Goal: Transaction & Acquisition: Download file/media

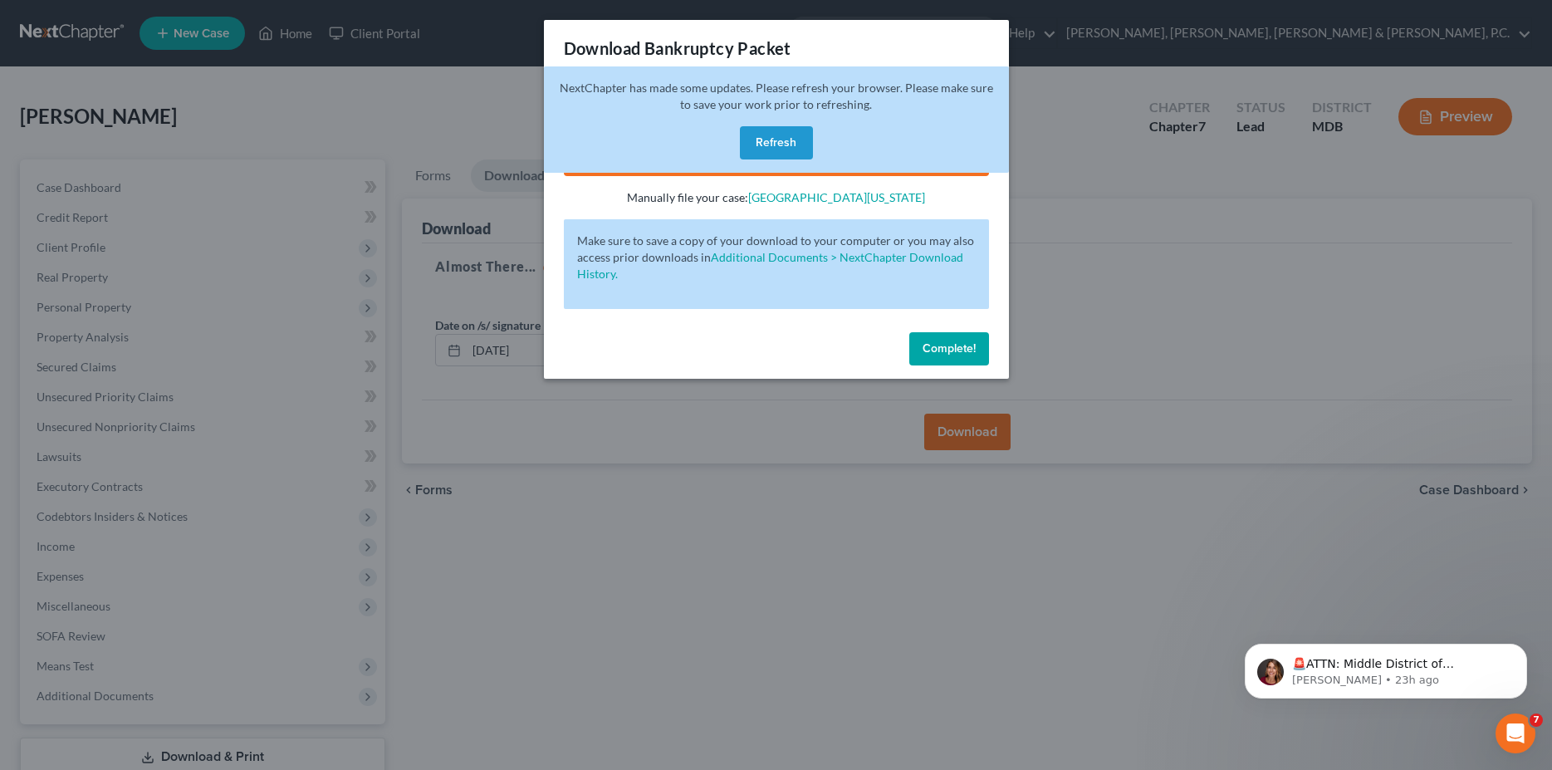
click at [953, 366] on div "Complete!" at bounding box center [776, 351] width 465 height 53
click at [947, 350] on span "Complete!" at bounding box center [948, 348] width 53 height 14
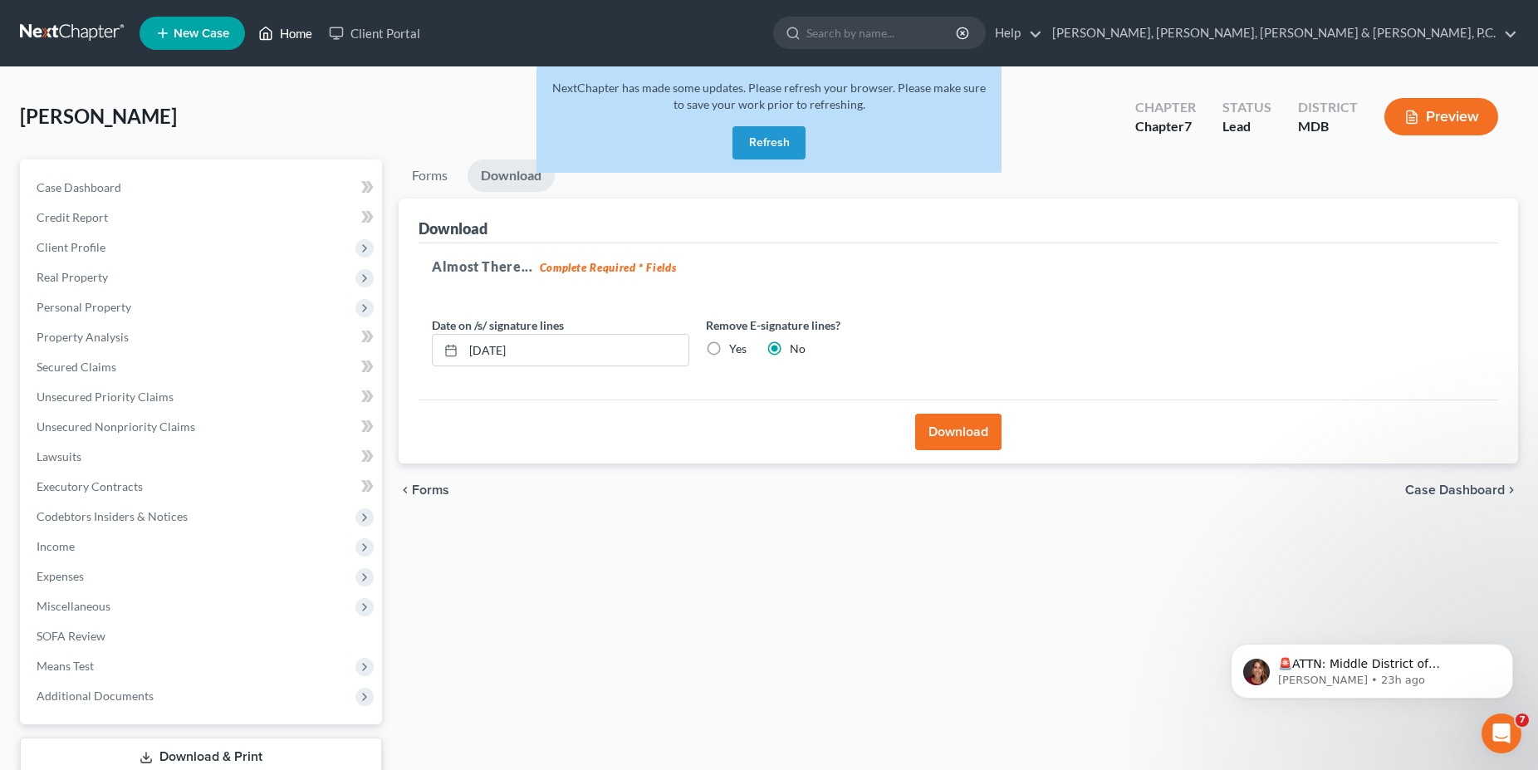
click at [296, 38] on link "Home" at bounding box center [285, 33] width 71 height 30
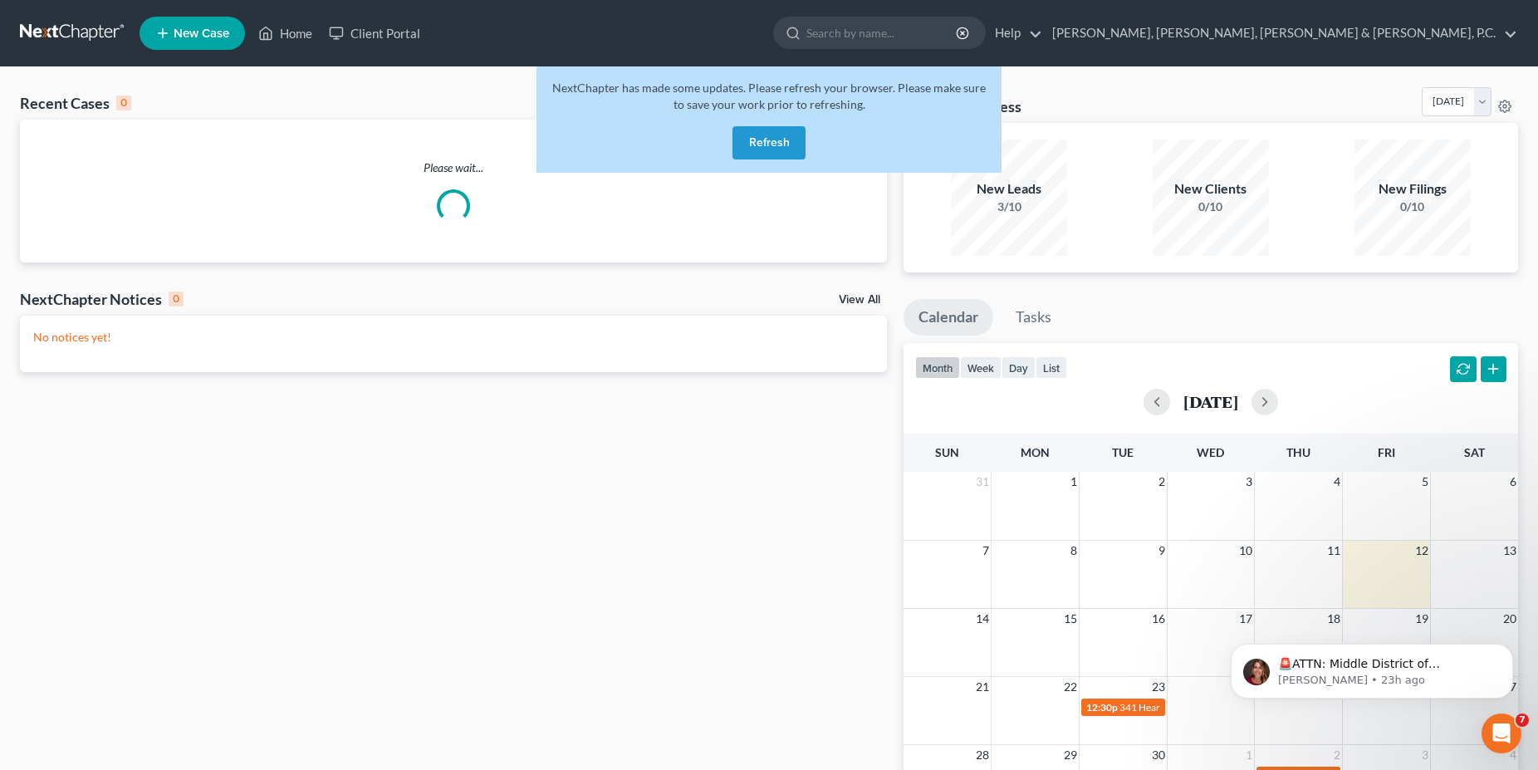
click at [779, 143] on button "Refresh" at bounding box center [768, 142] width 73 height 33
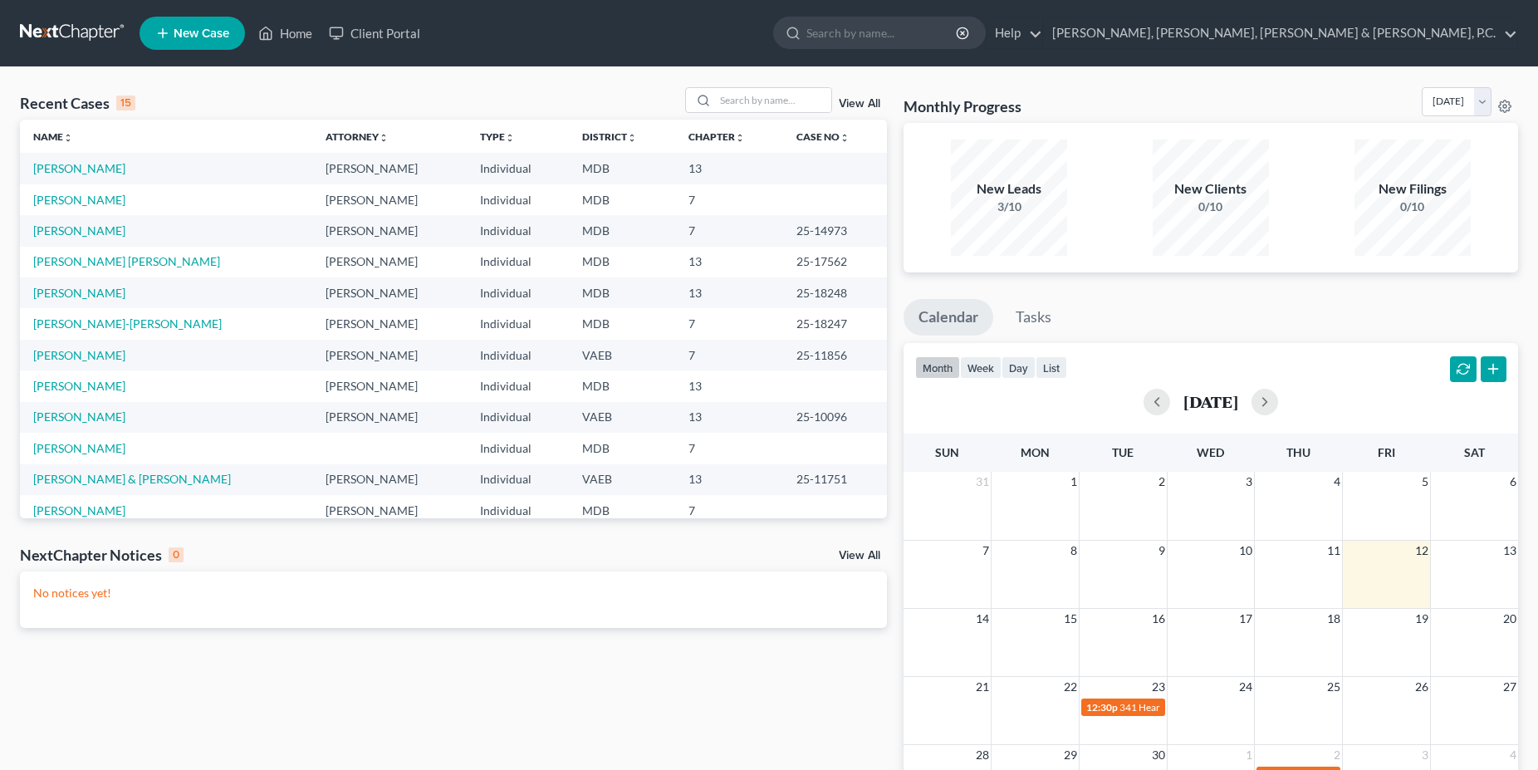
click at [81, 379] on td "[PERSON_NAME]" at bounding box center [166, 385] width 292 height 31
click at [81, 384] on link "[PERSON_NAME]" at bounding box center [79, 386] width 92 height 14
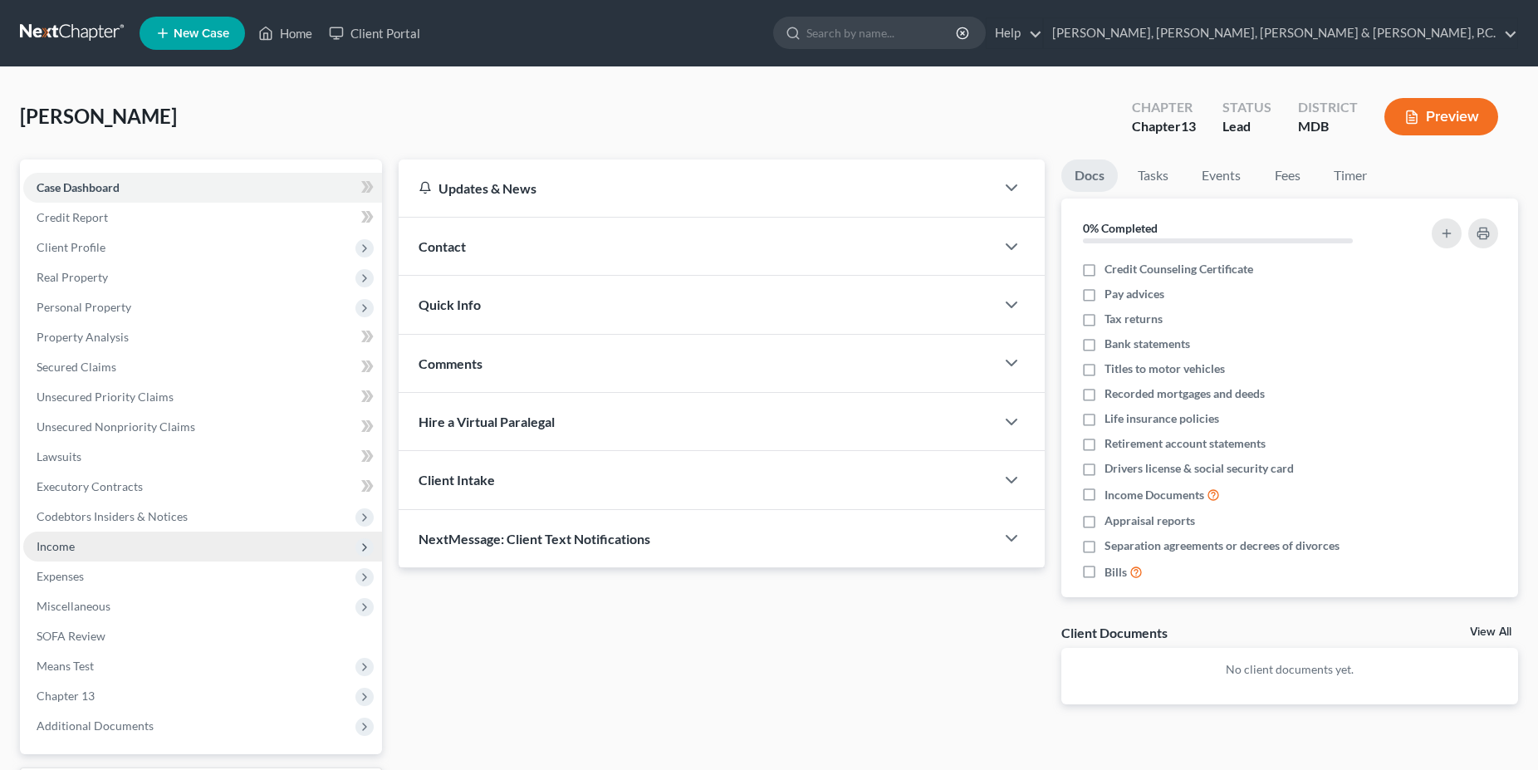
scroll to position [141, 0]
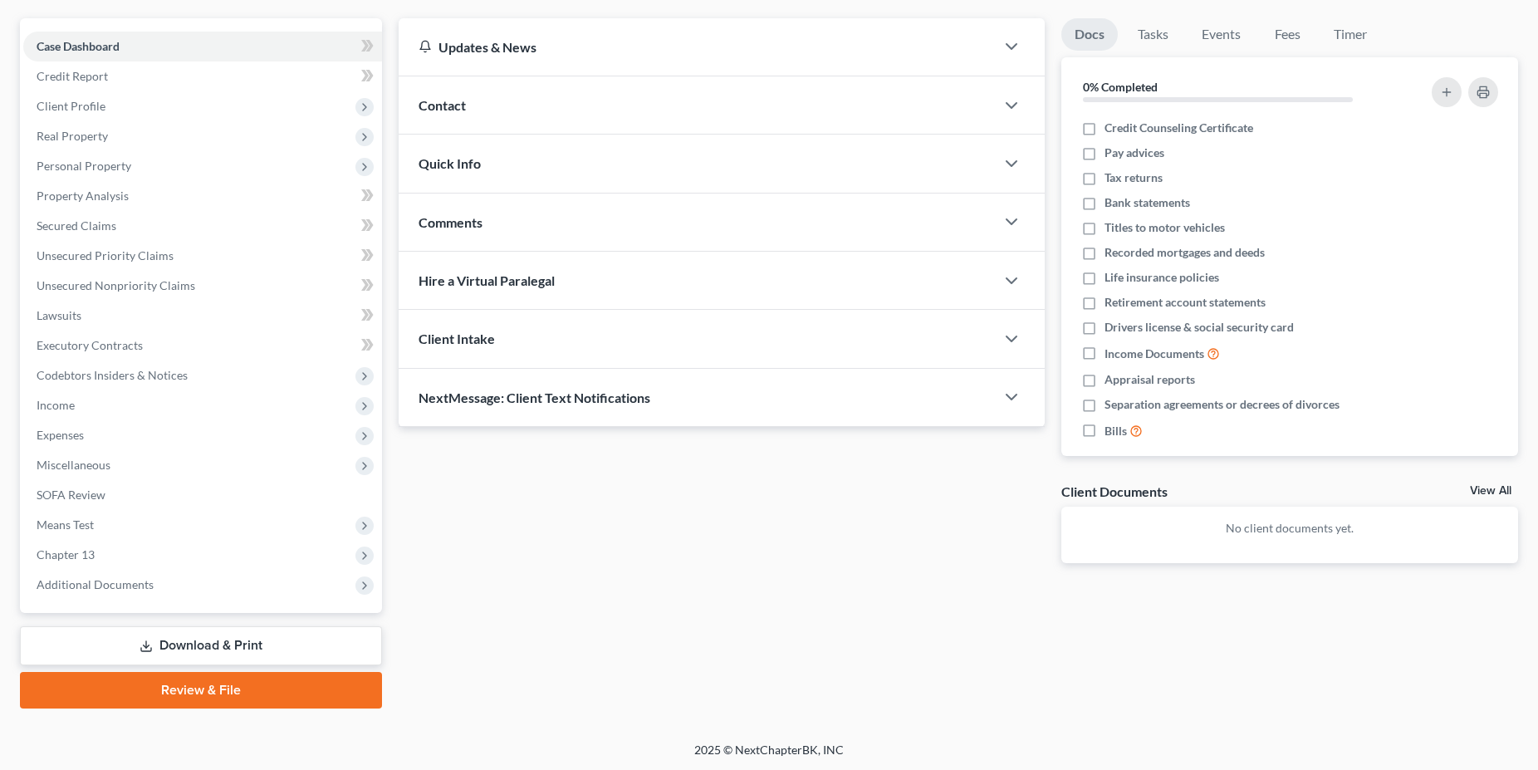
click at [188, 648] on link "Download & Print" at bounding box center [201, 645] width 362 height 39
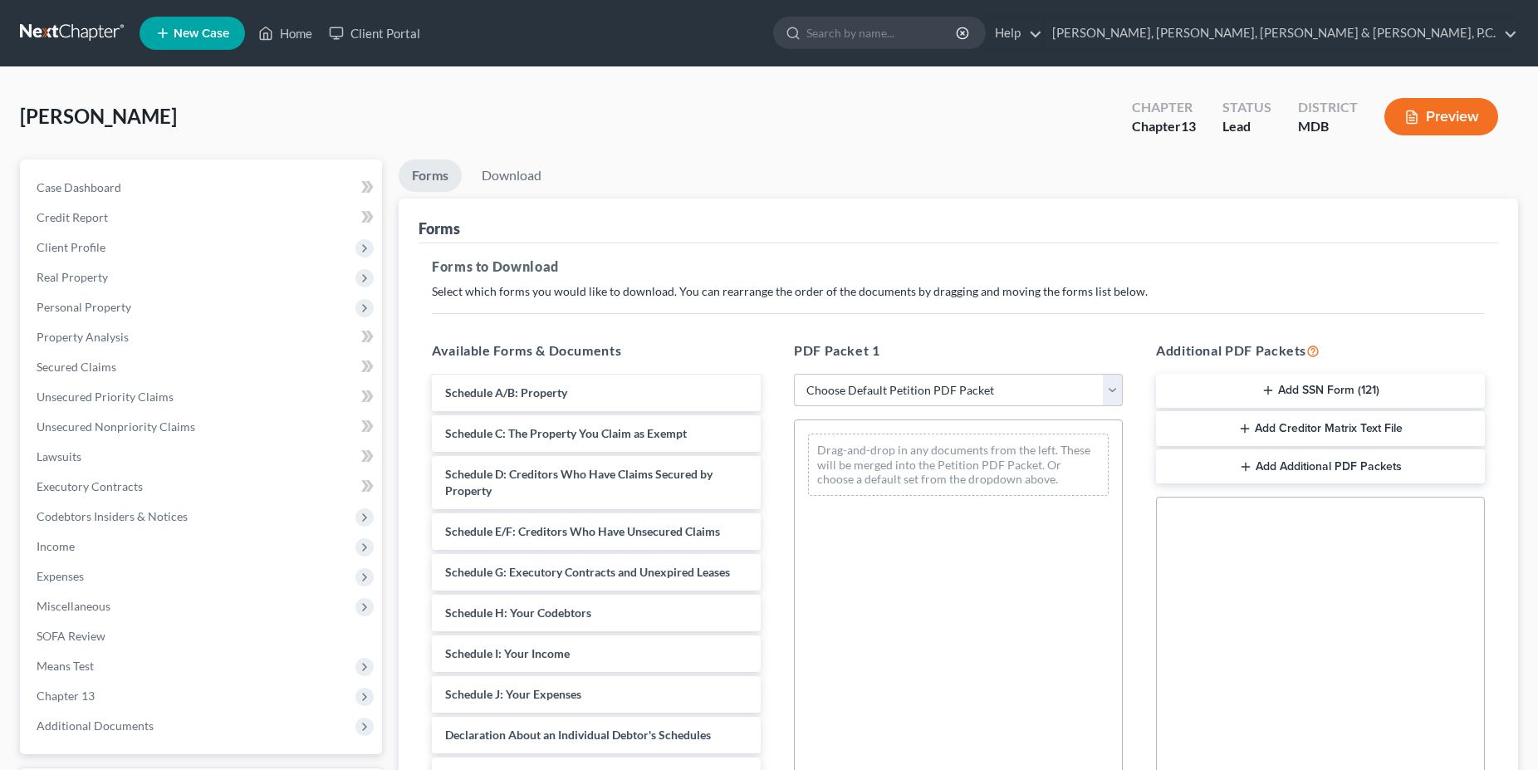
click at [794, 374] on select "Choose Default Petition PDF Packet Complete Bankruptcy Petition (all forms and …" at bounding box center [958, 390] width 329 height 33
select select "0"
click option "Complete Bankruptcy Petition (all forms and schedules)" at bounding box center [0, 0] width 0 height 0
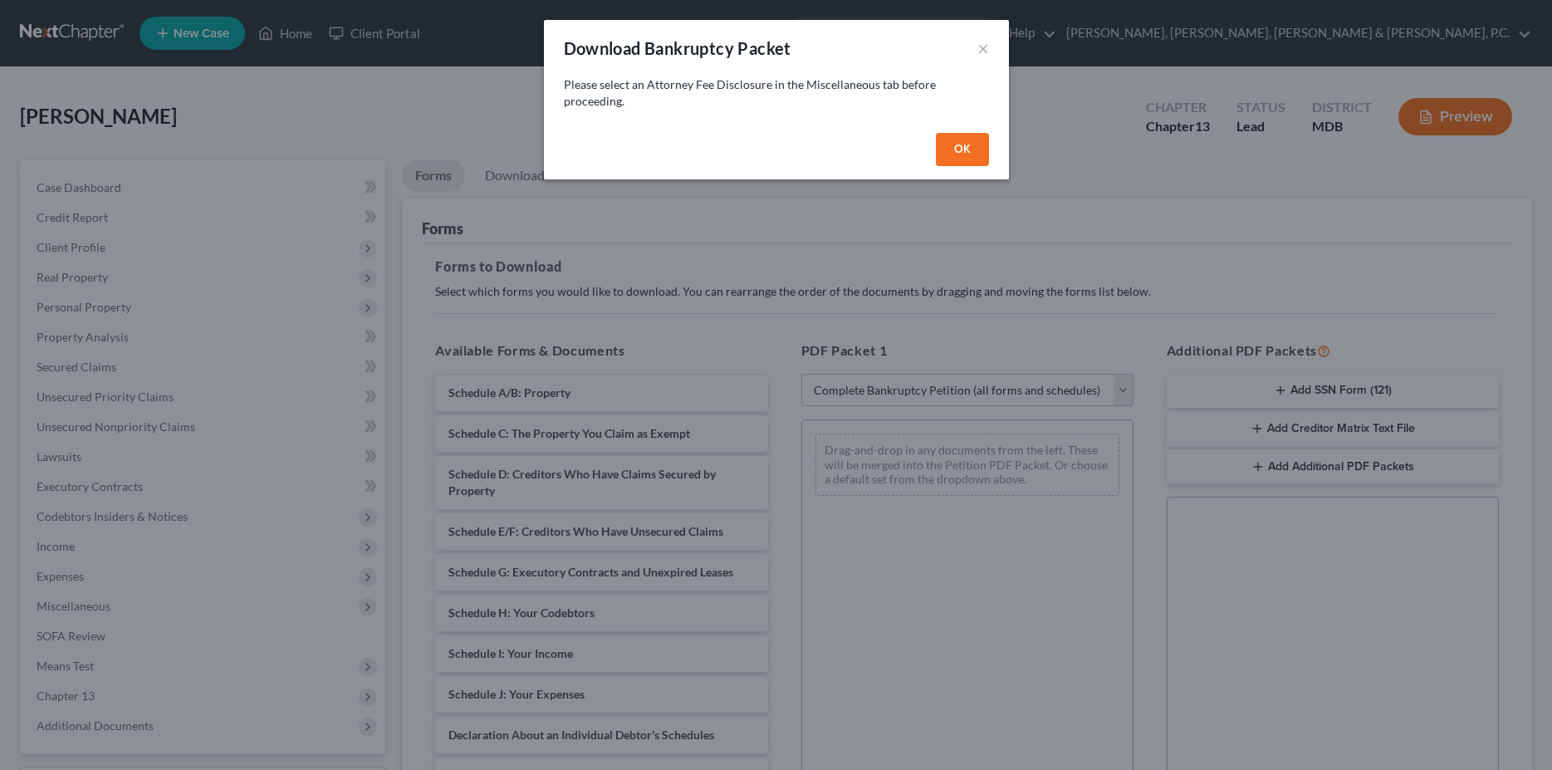
click at [955, 145] on button "OK" at bounding box center [962, 149] width 53 height 33
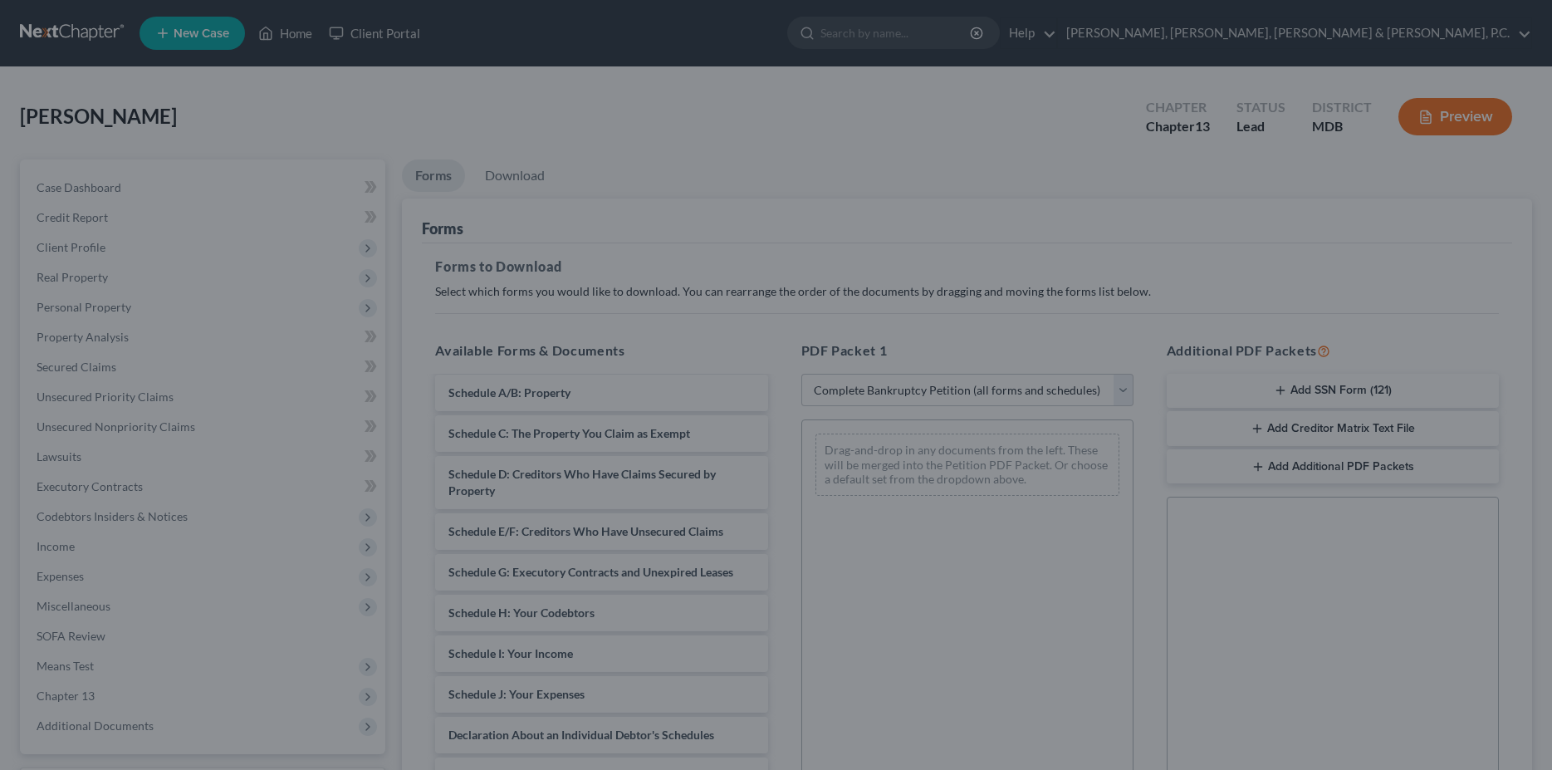
select select
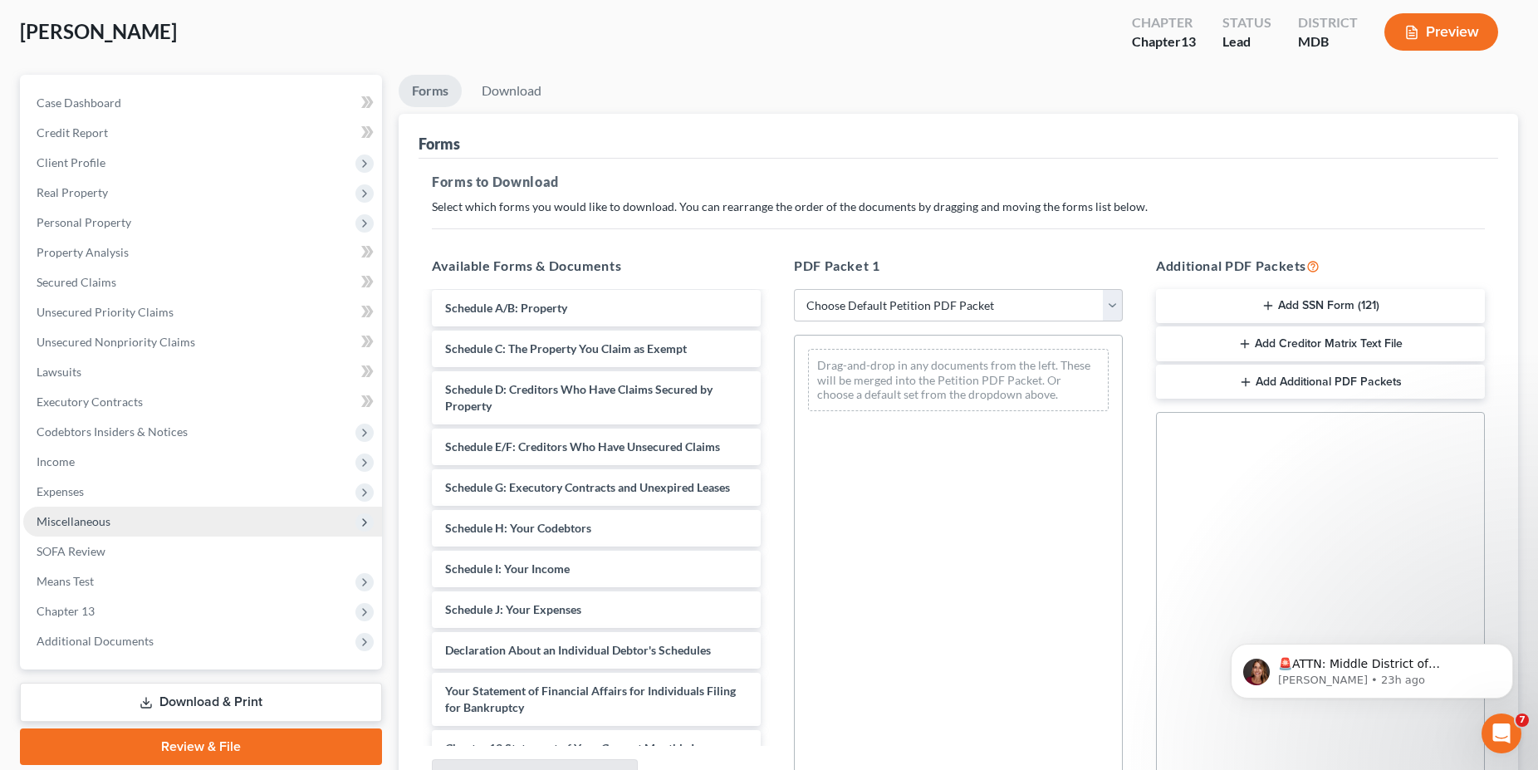
click at [59, 518] on span "Miscellaneous" at bounding box center [74, 521] width 74 height 14
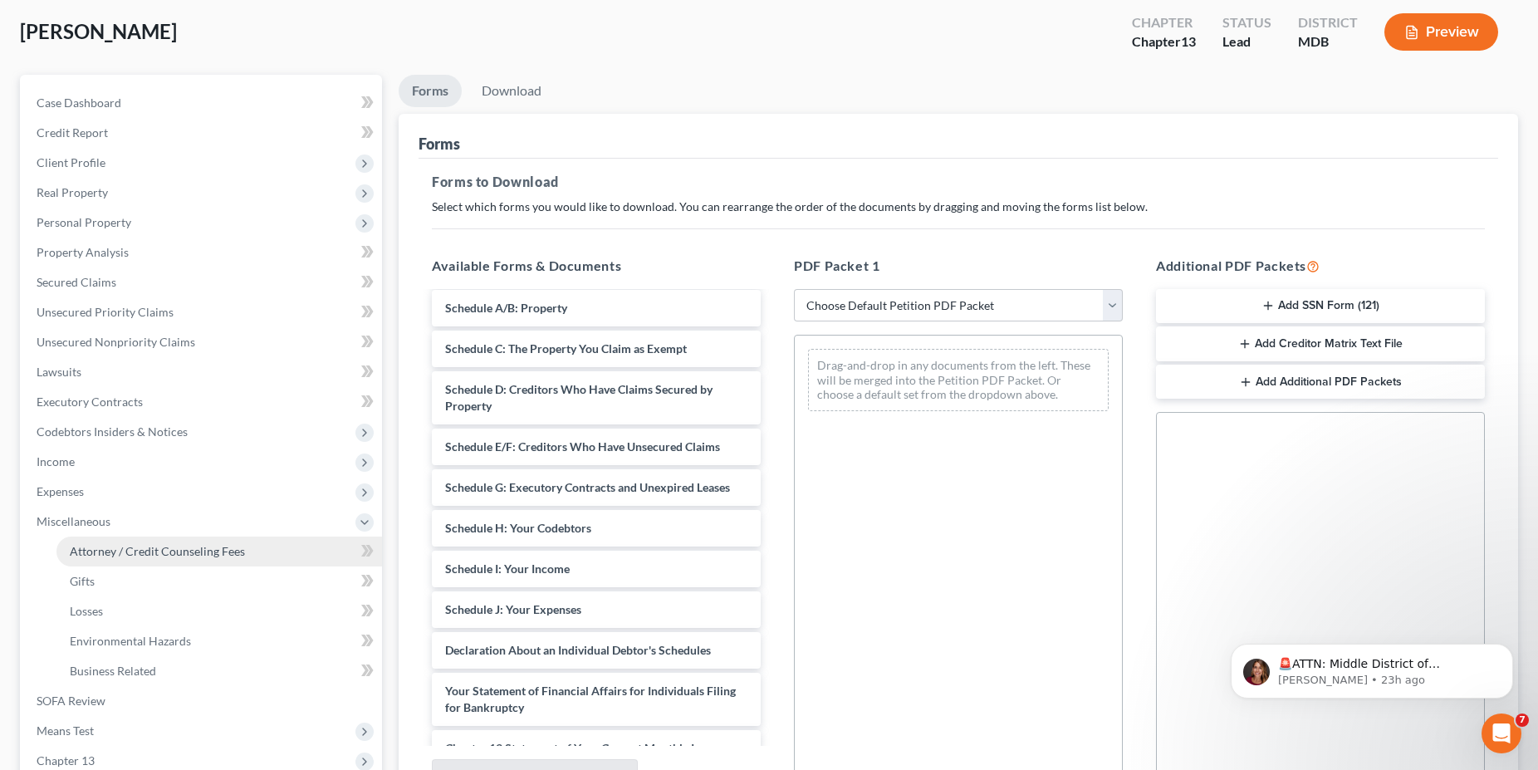
click at [131, 543] on link "Attorney / Credit Counseling Fees" at bounding box center [218, 551] width 325 height 30
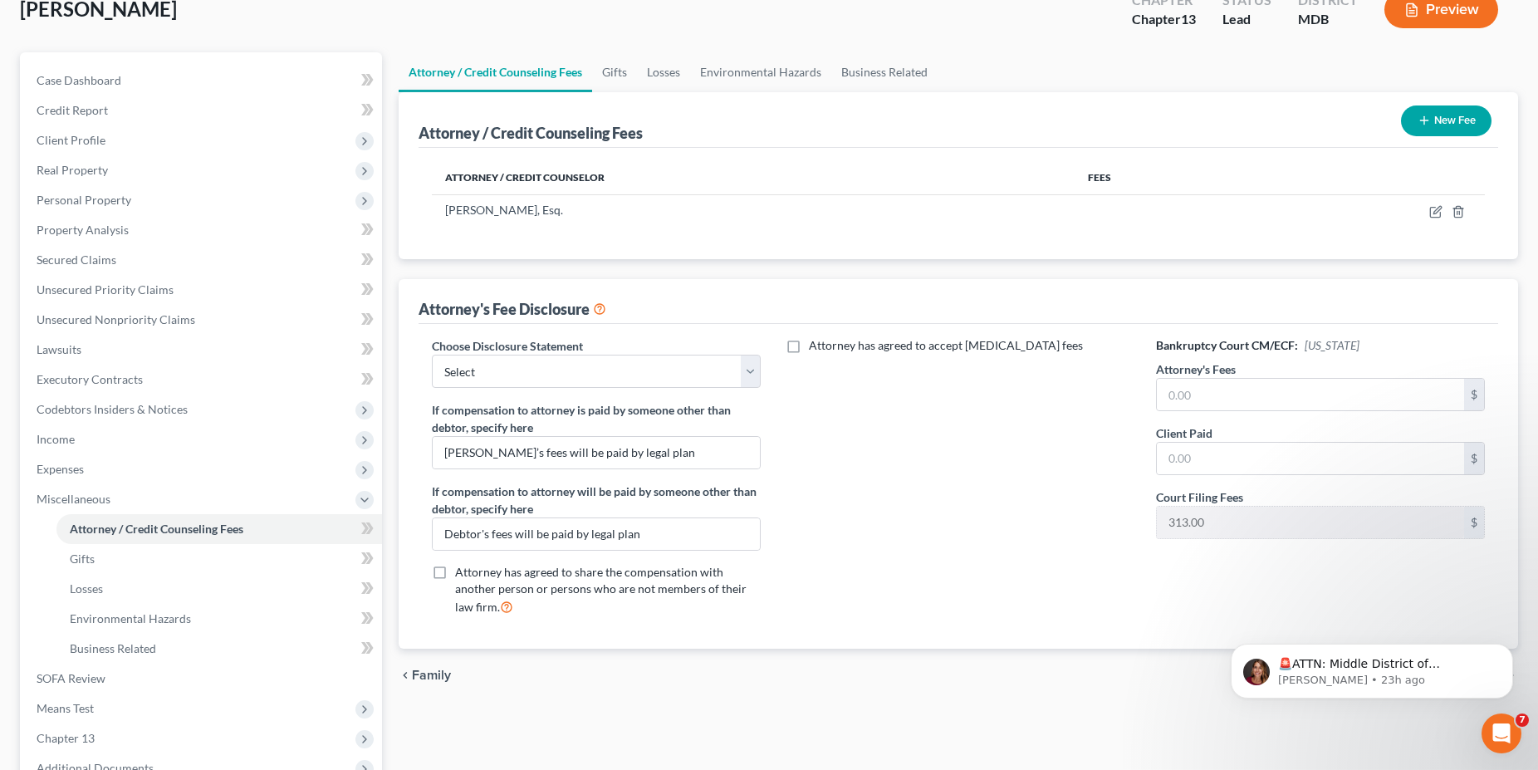
scroll to position [254, 0]
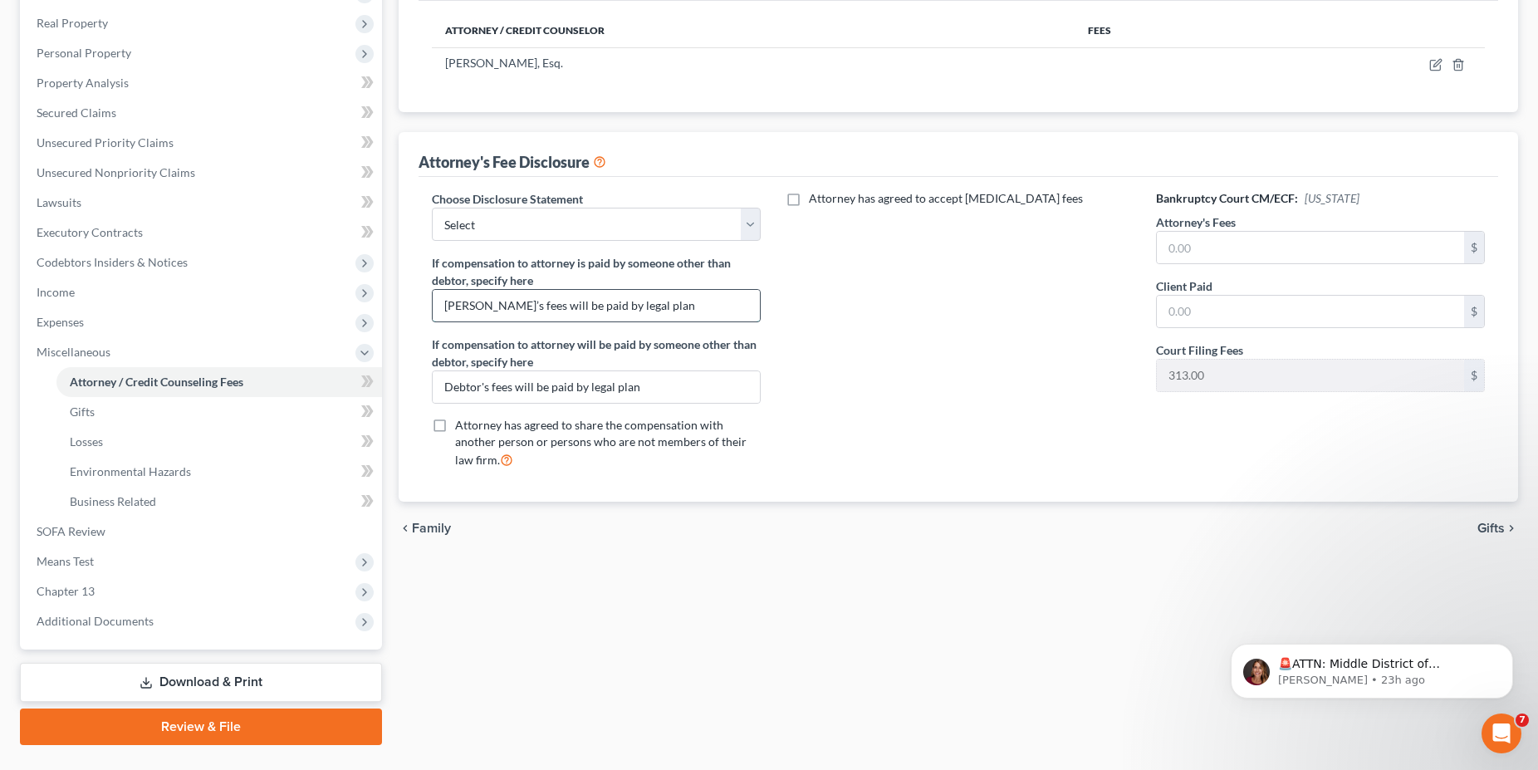
drag, startPoint x: 643, startPoint y: 302, endPoint x: 221, endPoint y: 305, distance: 422.6
click at [433, 305] on input "[PERSON_NAME]’s fees will be paid by legal plan" at bounding box center [596, 306] width 327 height 32
click at [506, 253] on div "Choose Disclosure Statement Select Exclusions If compensation to attorney is pa…" at bounding box center [596, 335] width 362 height 291
click at [432, 208] on select "Select Exclusions" at bounding box center [596, 224] width 329 height 33
click at [975, 266] on div "Attorney has agreed to accept [MEDICAL_DATA] fees" at bounding box center [958, 335] width 362 height 291
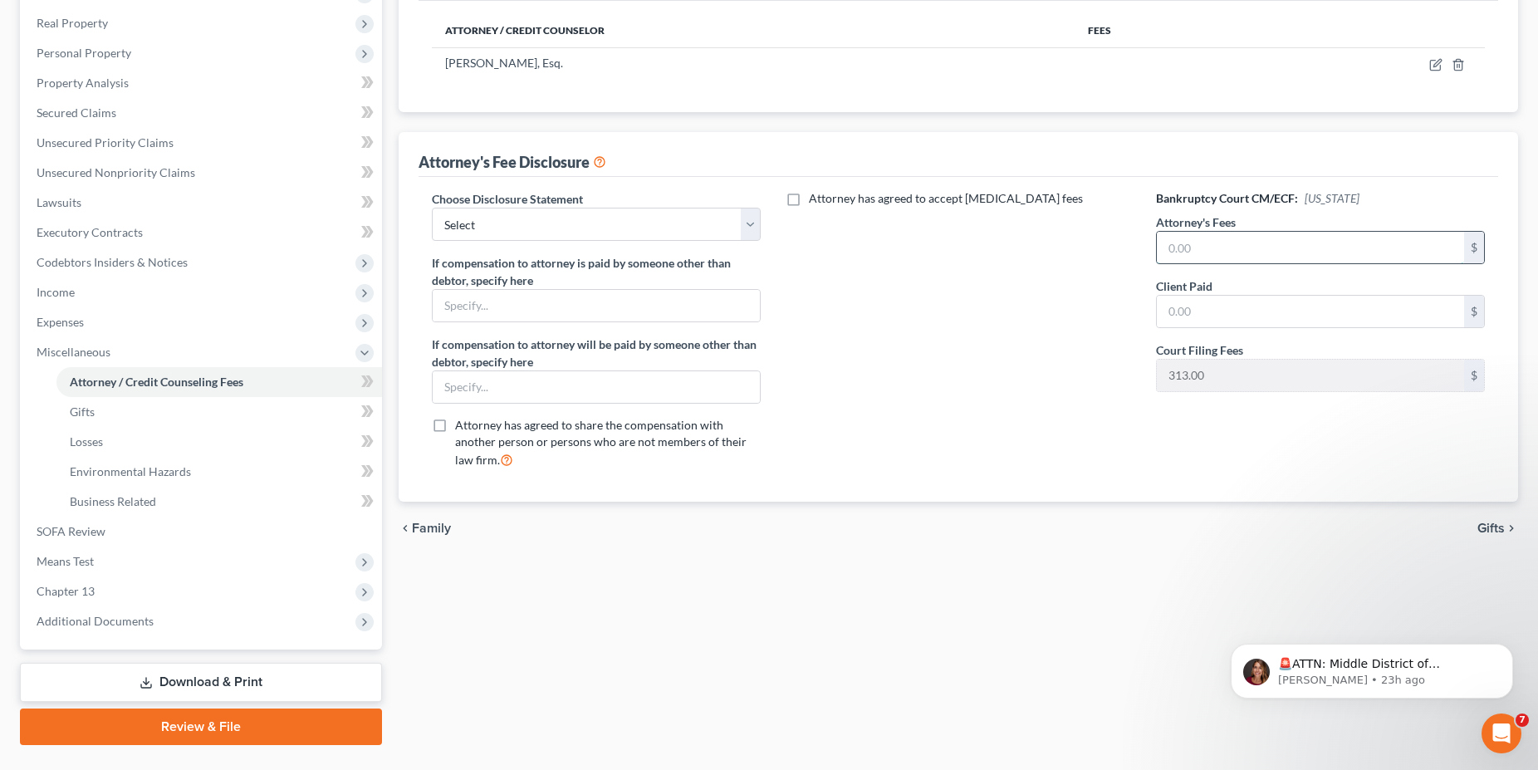
click at [1206, 246] on input "text" at bounding box center [1310, 248] width 307 height 32
click at [1239, 247] on input "text" at bounding box center [1310, 248] width 307 height 32
type input "45,000"
type input "1,500"
drag, startPoint x: 1306, startPoint y: 258, endPoint x: 942, endPoint y: 258, distance: 363.7
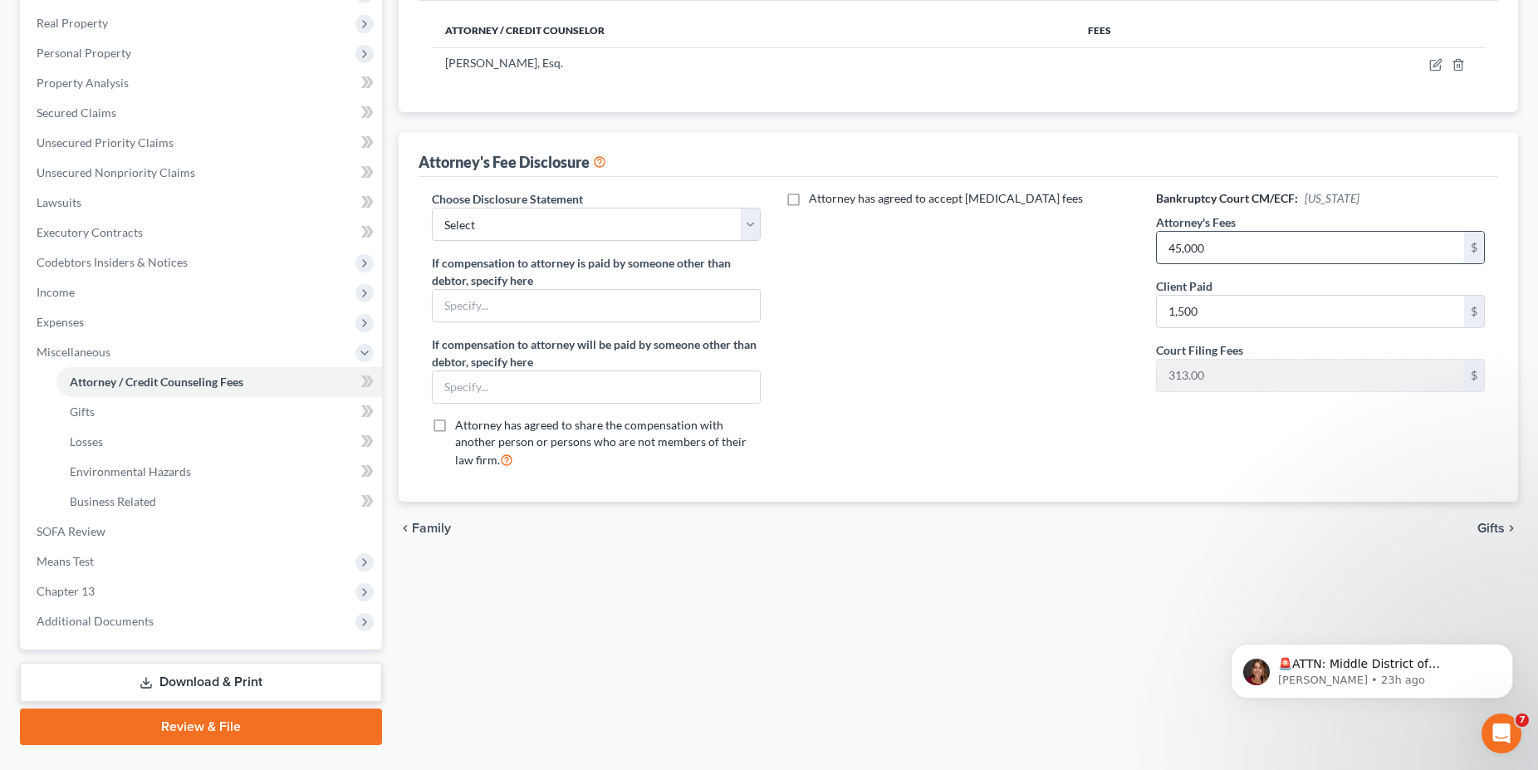
click at [1157, 258] on input "45,000" at bounding box center [1310, 248] width 307 height 32
drag, startPoint x: 1224, startPoint y: 254, endPoint x: 1066, endPoint y: 256, distance: 157.8
click at [1157, 256] on input "45,000" at bounding box center [1310, 248] width 307 height 32
type input "4,500"
click at [1441, 66] on icon "button" at bounding box center [1435, 64] width 13 height 13
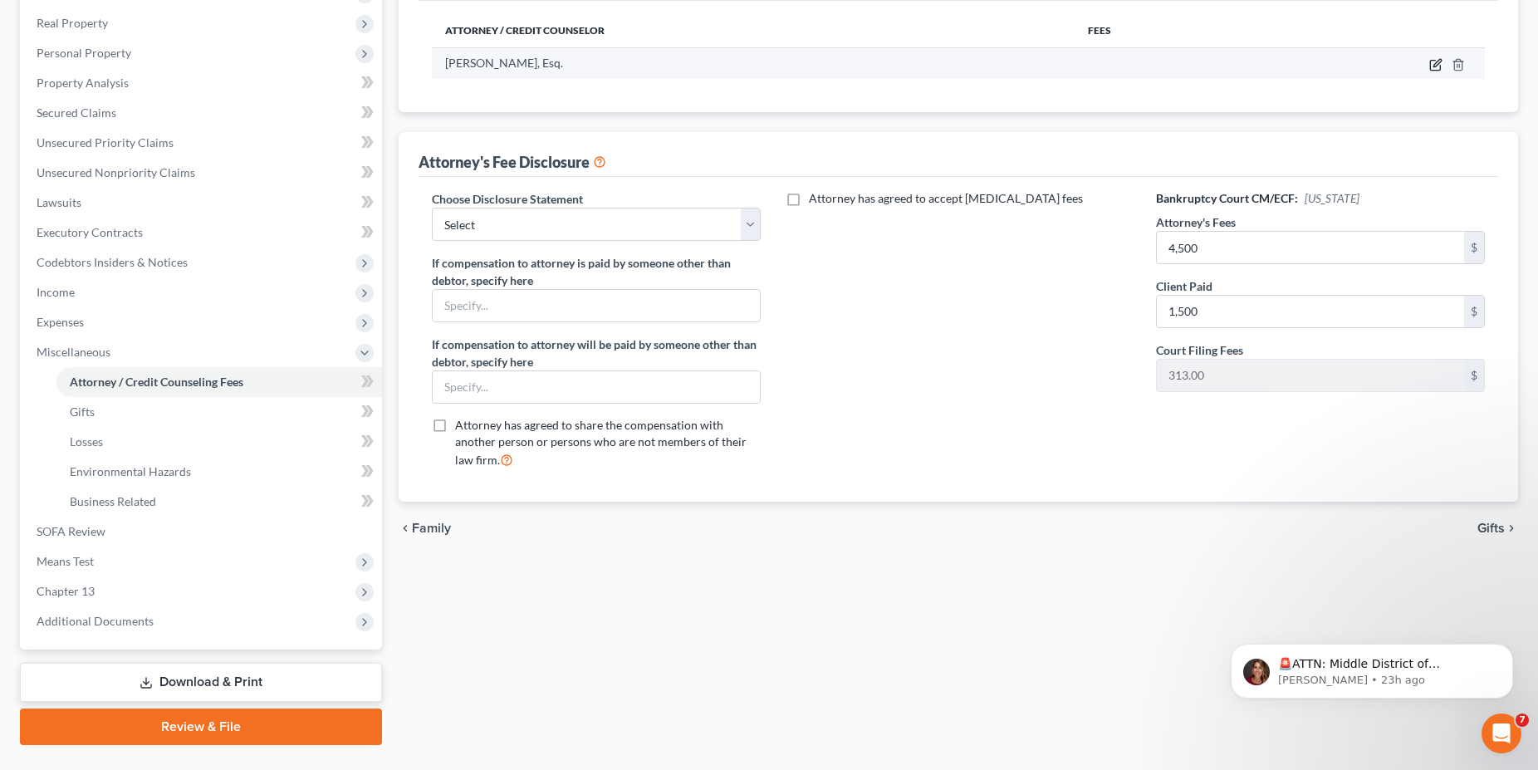
select select "21"
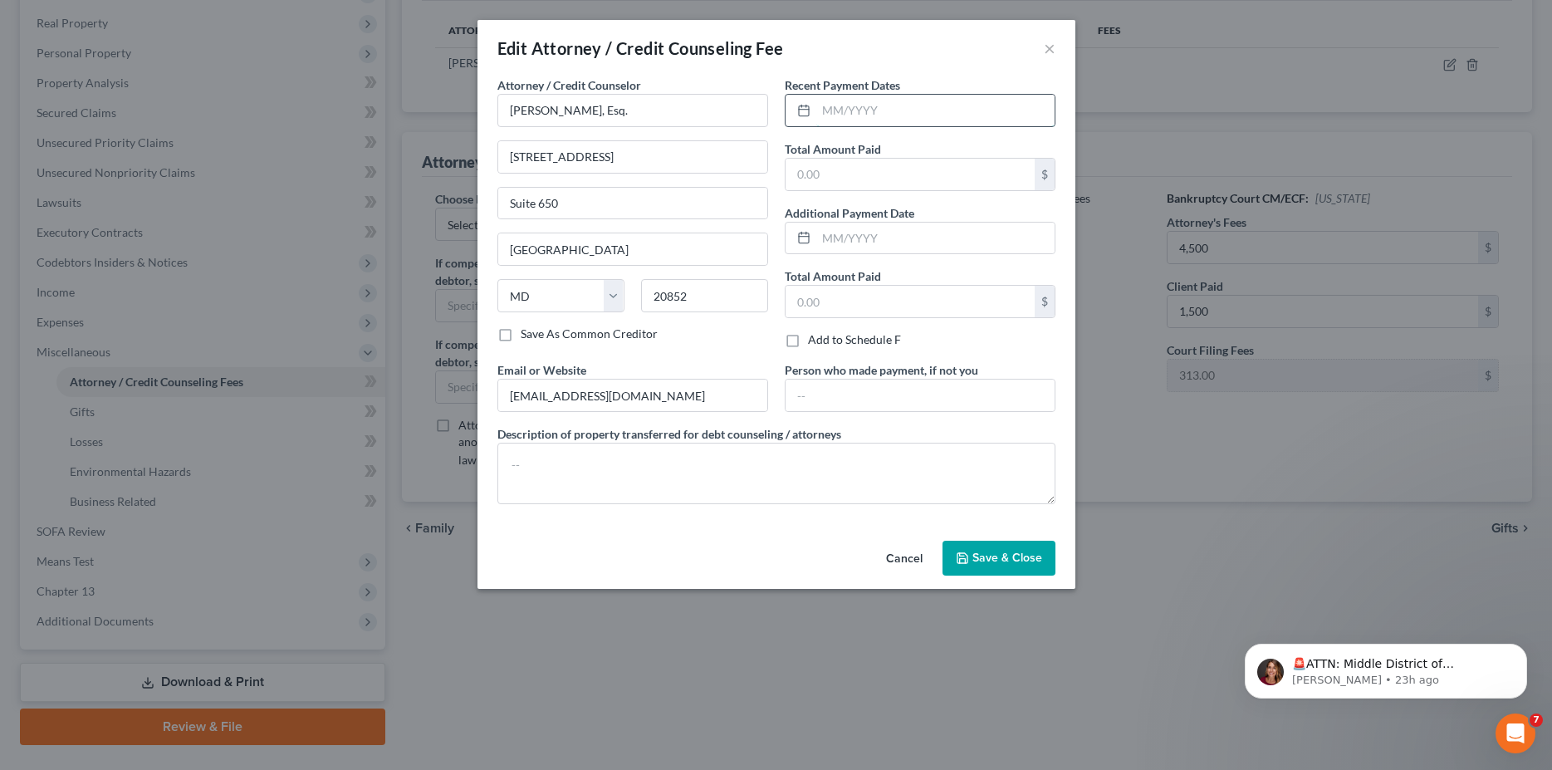
click at [842, 115] on input "text" at bounding box center [935, 111] width 238 height 32
type input "[DATE]"
type input "1,500.00"
click at [1025, 561] on span "Save & Close" at bounding box center [1007, 557] width 70 height 14
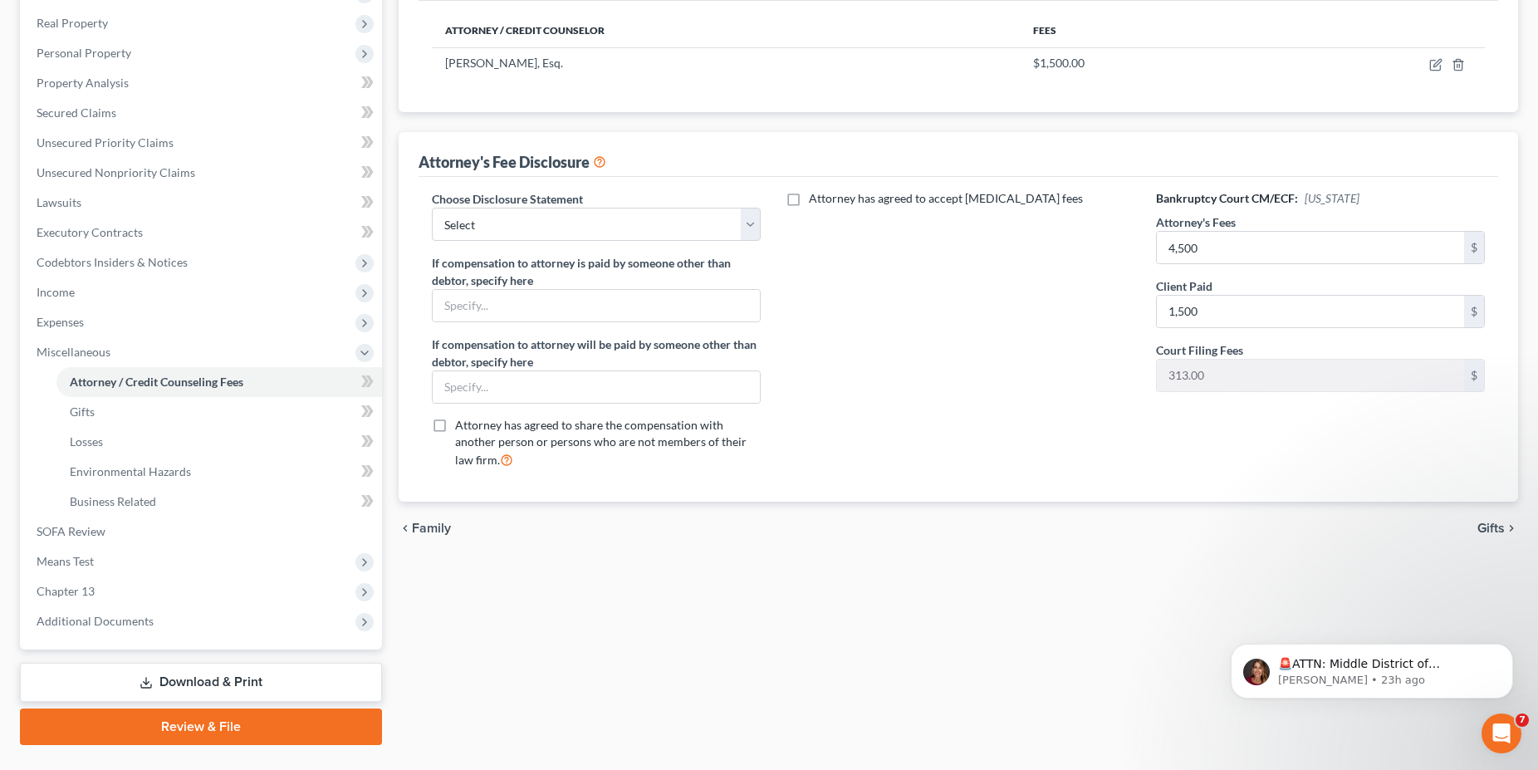
click at [225, 675] on link "Download & Print" at bounding box center [201, 682] width 362 height 39
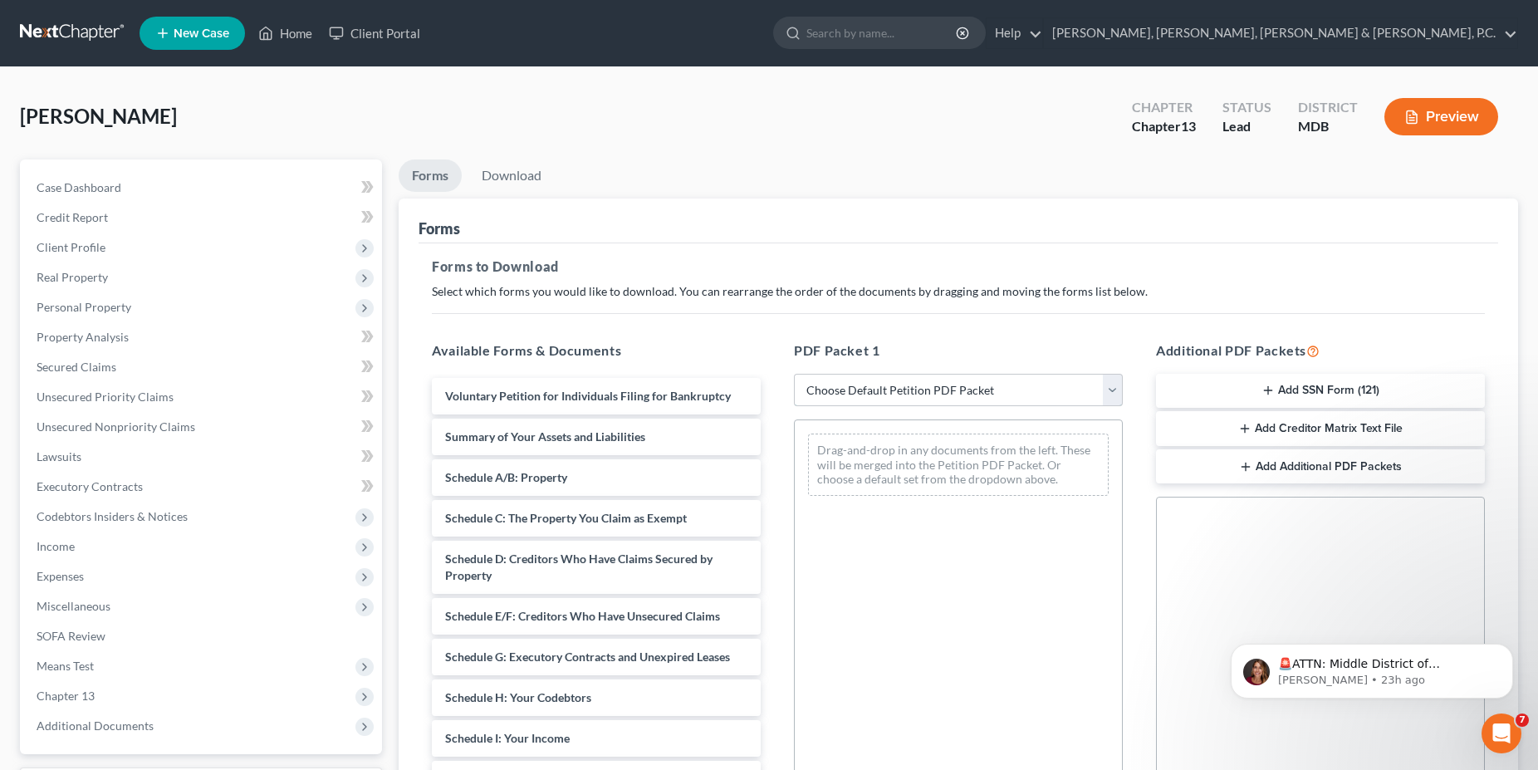
click at [794, 374] on select "Choose Default Petition PDF Packet Complete Bankruptcy Petition (all forms and …" at bounding box center [958, 390] width 329 height 33
select select "0"
click option "Complete Bankruptcy Petition (all forms and schedules)" at bounding box center [0, 0] width 0 height 0
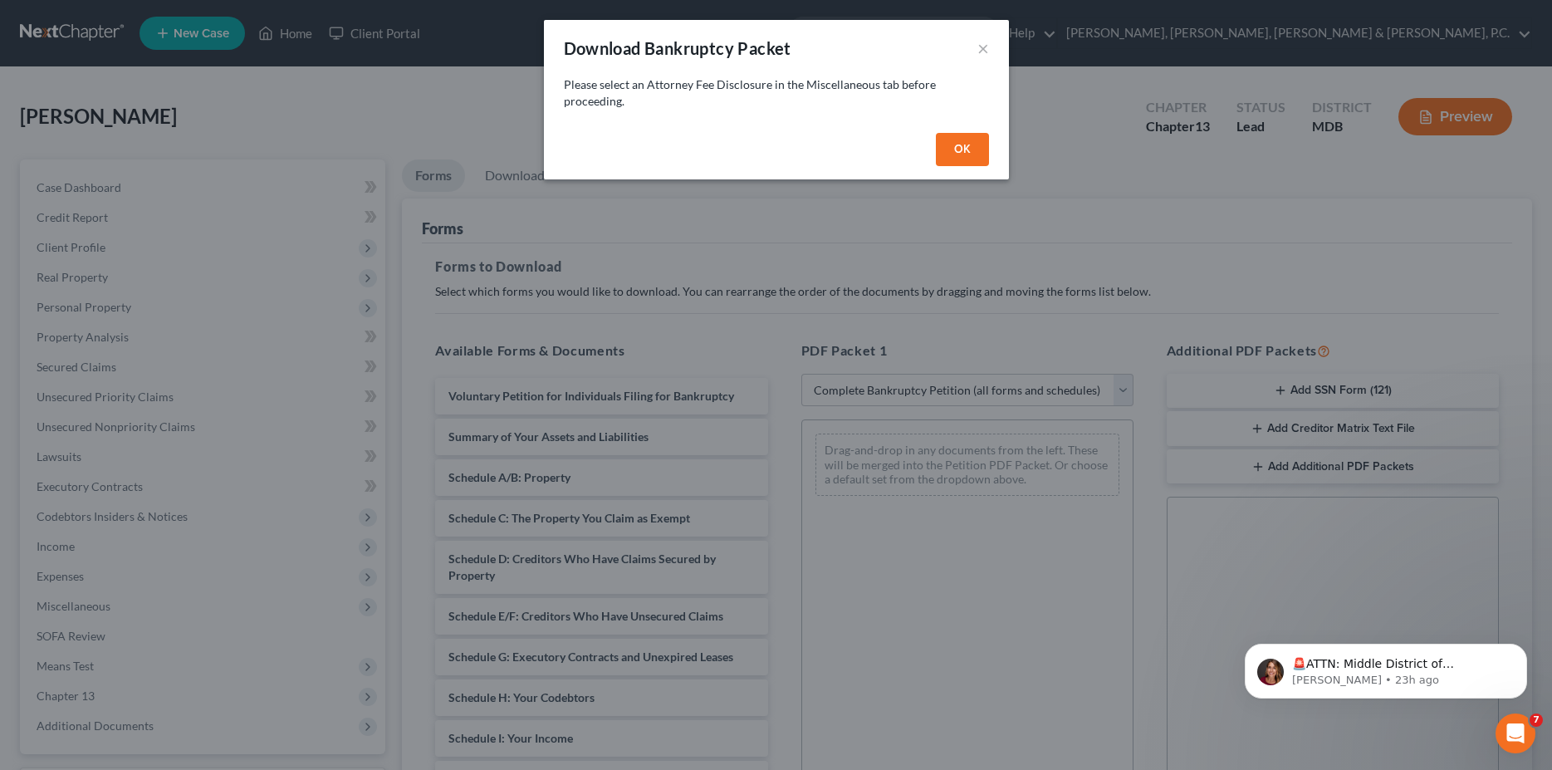
click at [980, 136] on button "OK" at bounding box center [962, 149] width 53 height 33
select select
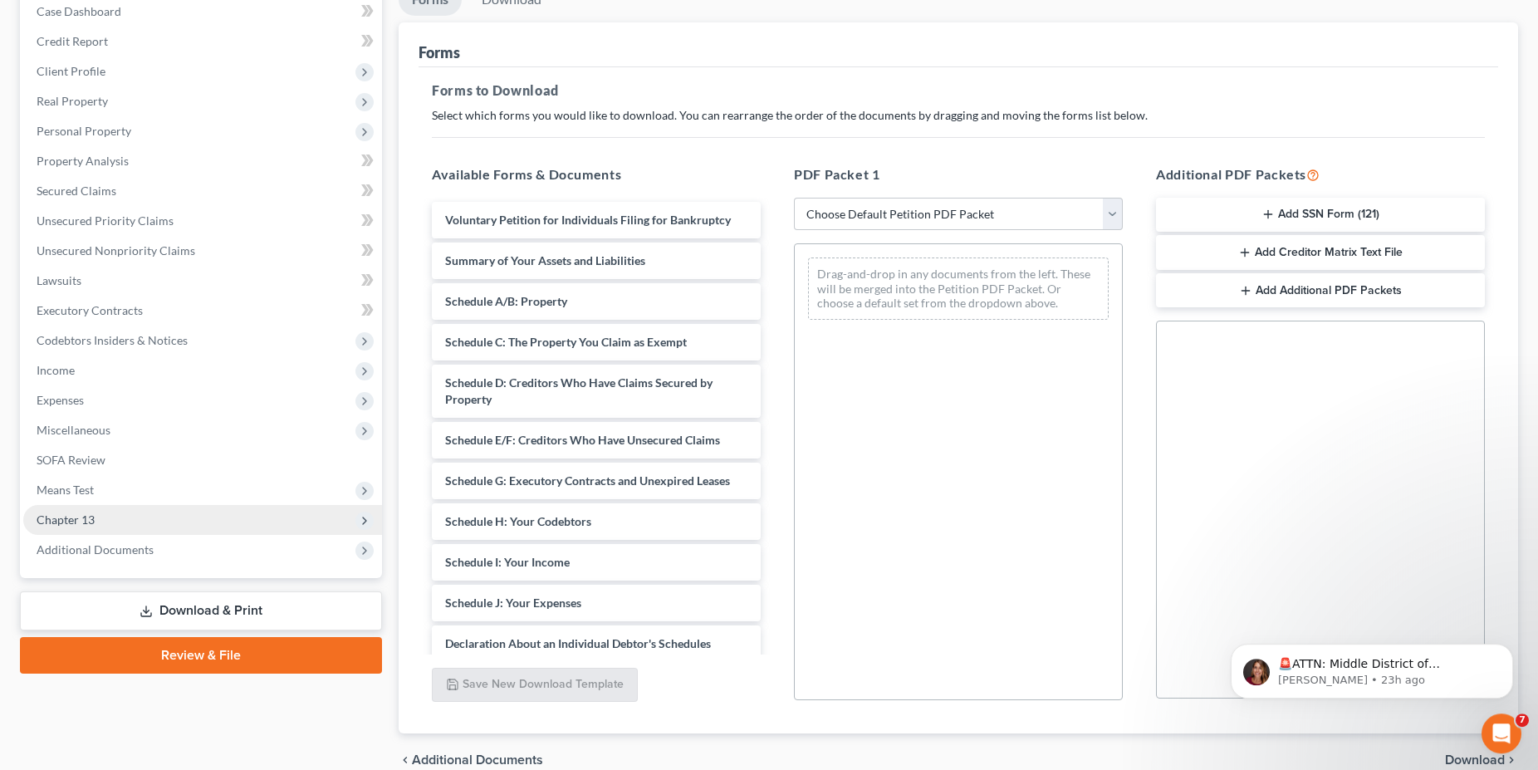
scroll to position [254, 0]
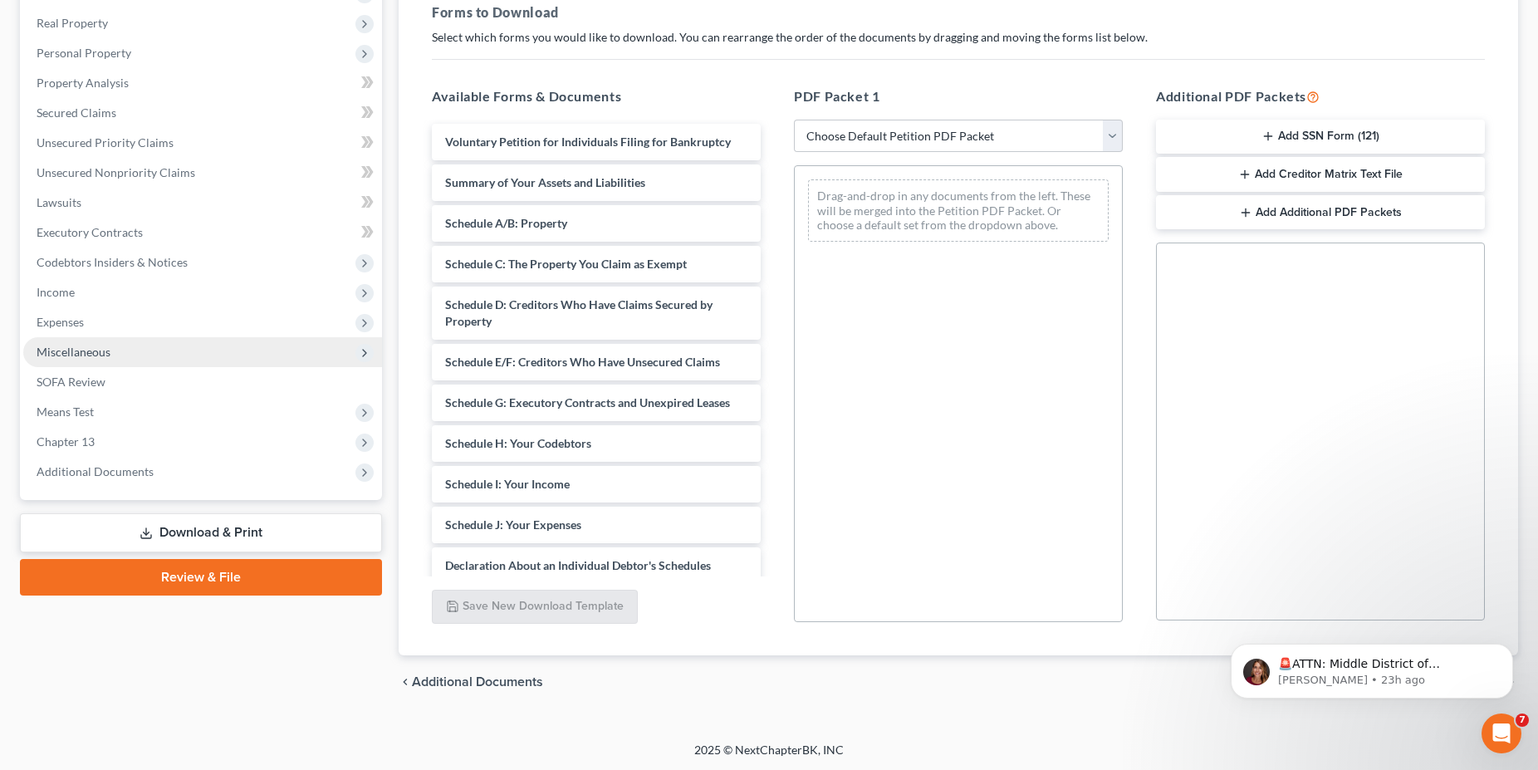
click at [70, 345] on span "Miscellaneous" at bounding box center [74, 352] width 74 height 14
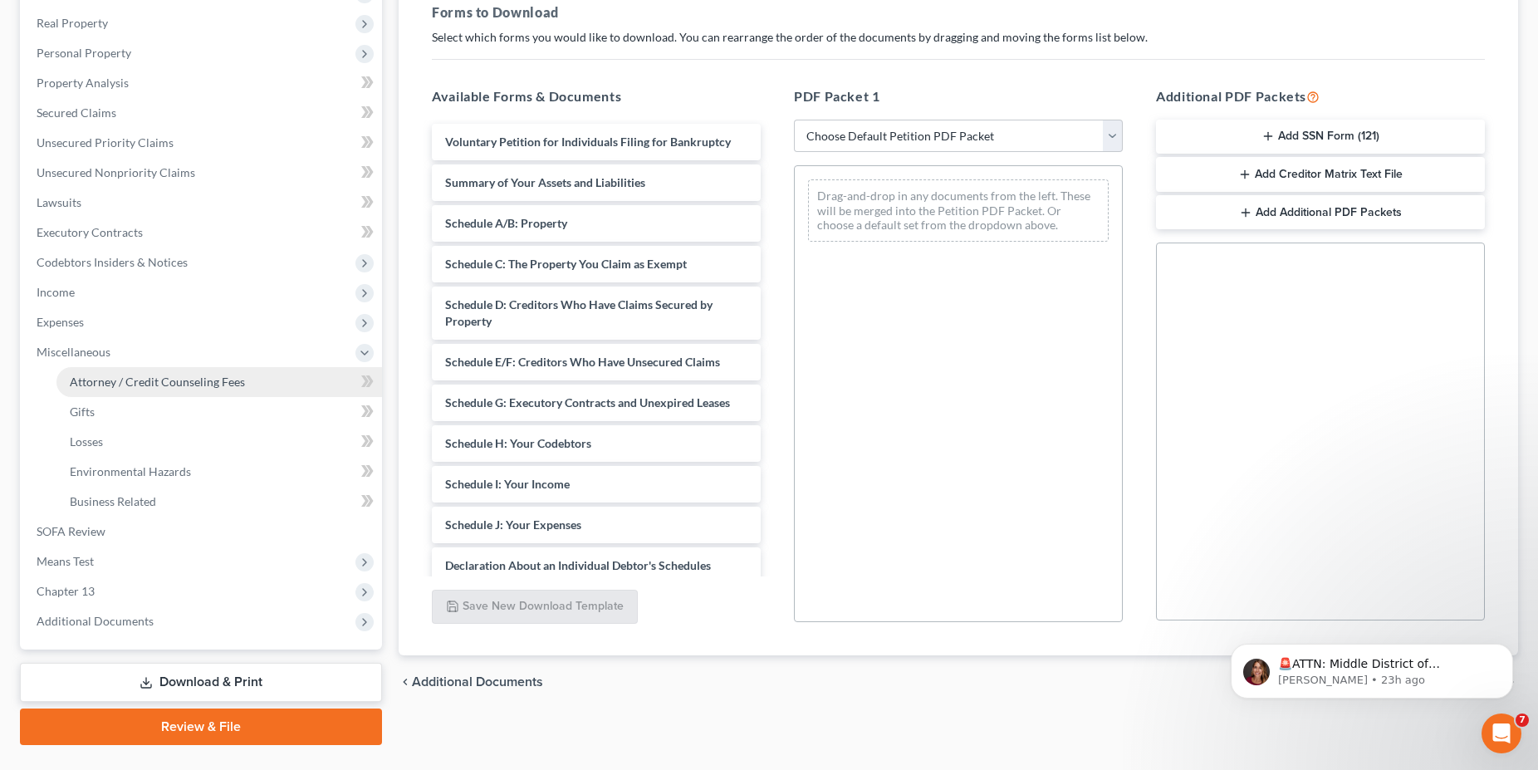
click at [89, 383] on span "Attorney / Credit Counseling Fees" at bounding box center [157, 381] width 175 height 14
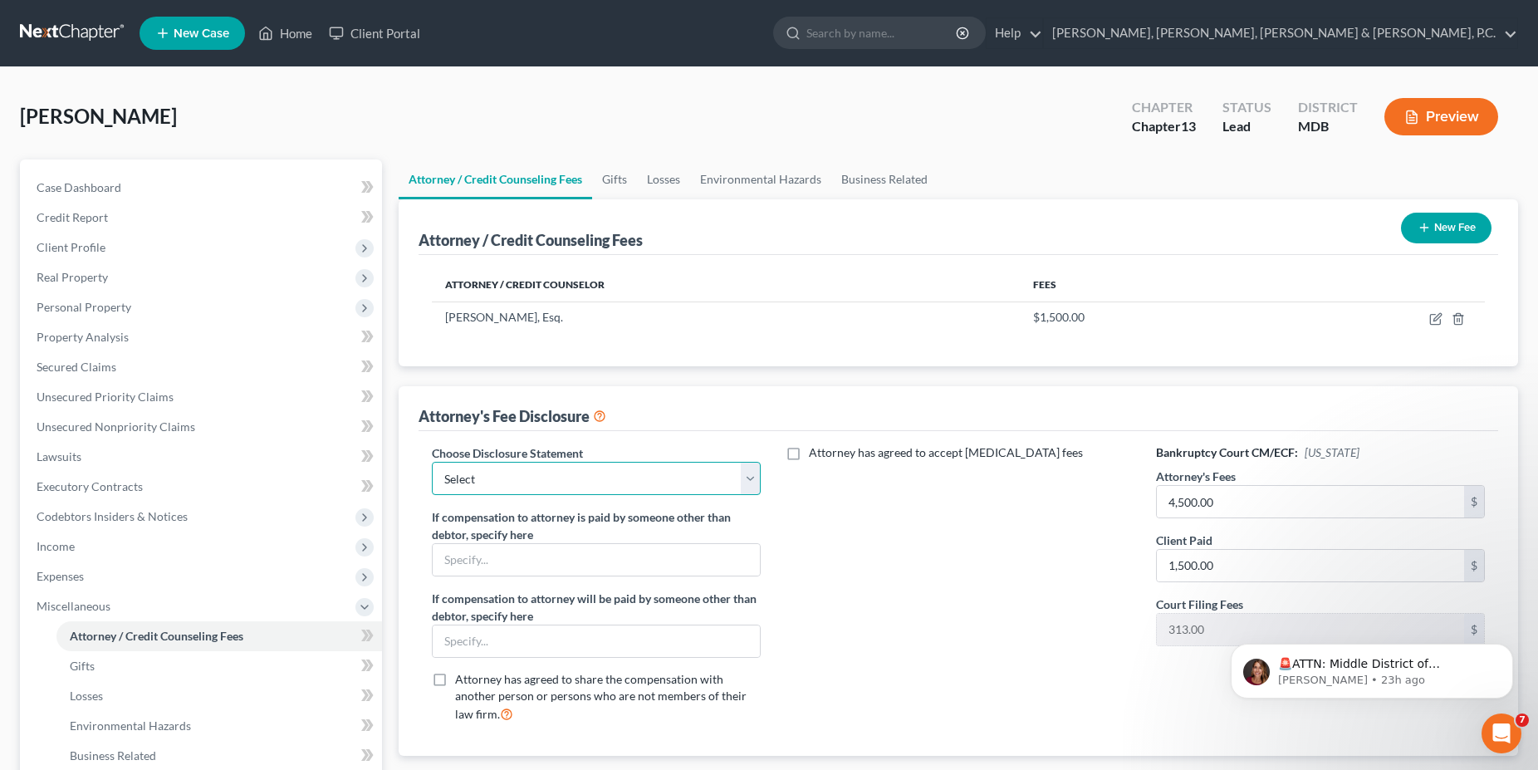
click at [432, 462] on select "Select Exclusions" at bounding box center [596, 478] width 329 height 33
select select "0"
click option "Exclusions" at bounding box center [0, 0] width 0 height 0
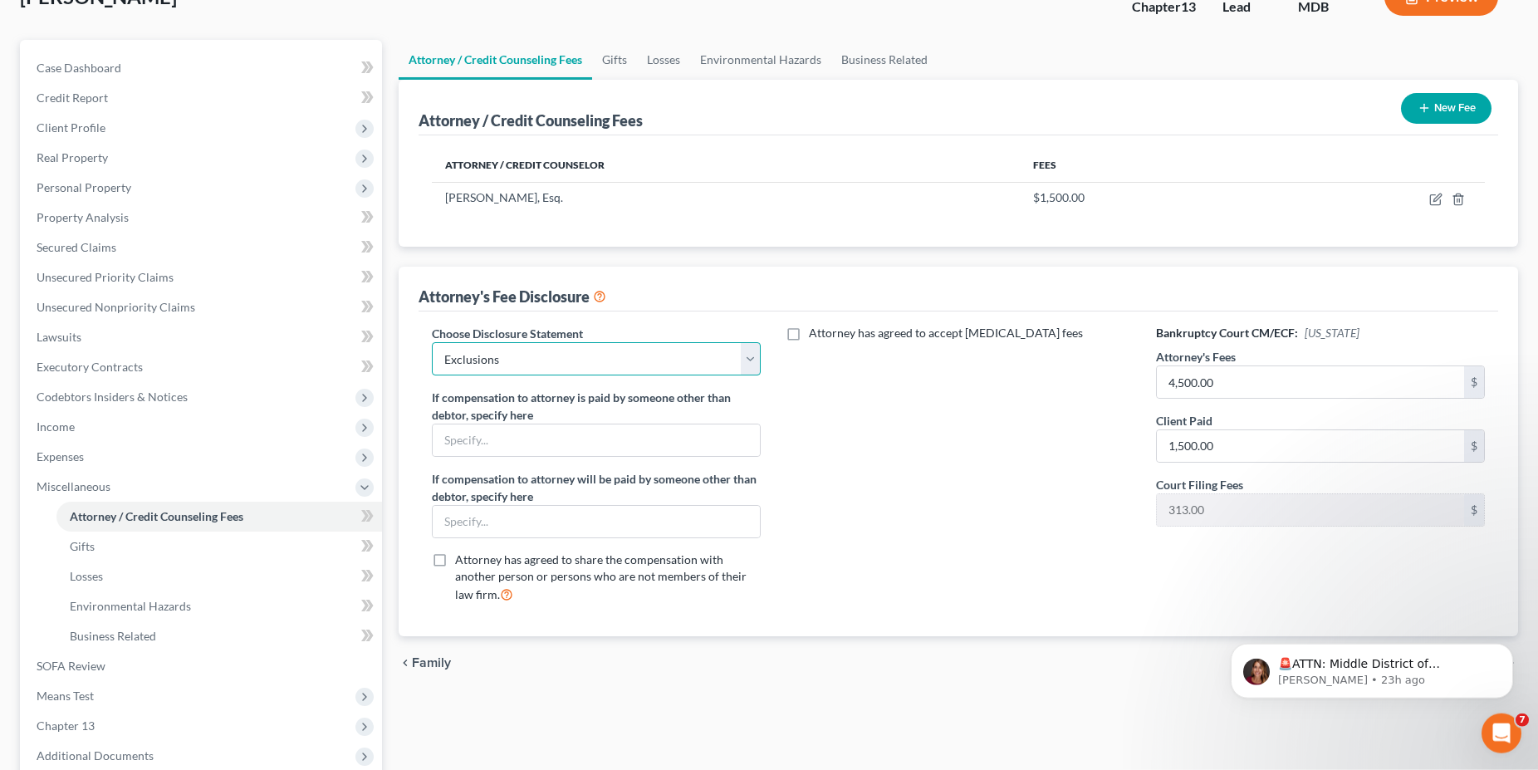
scroll to position [291, 0]
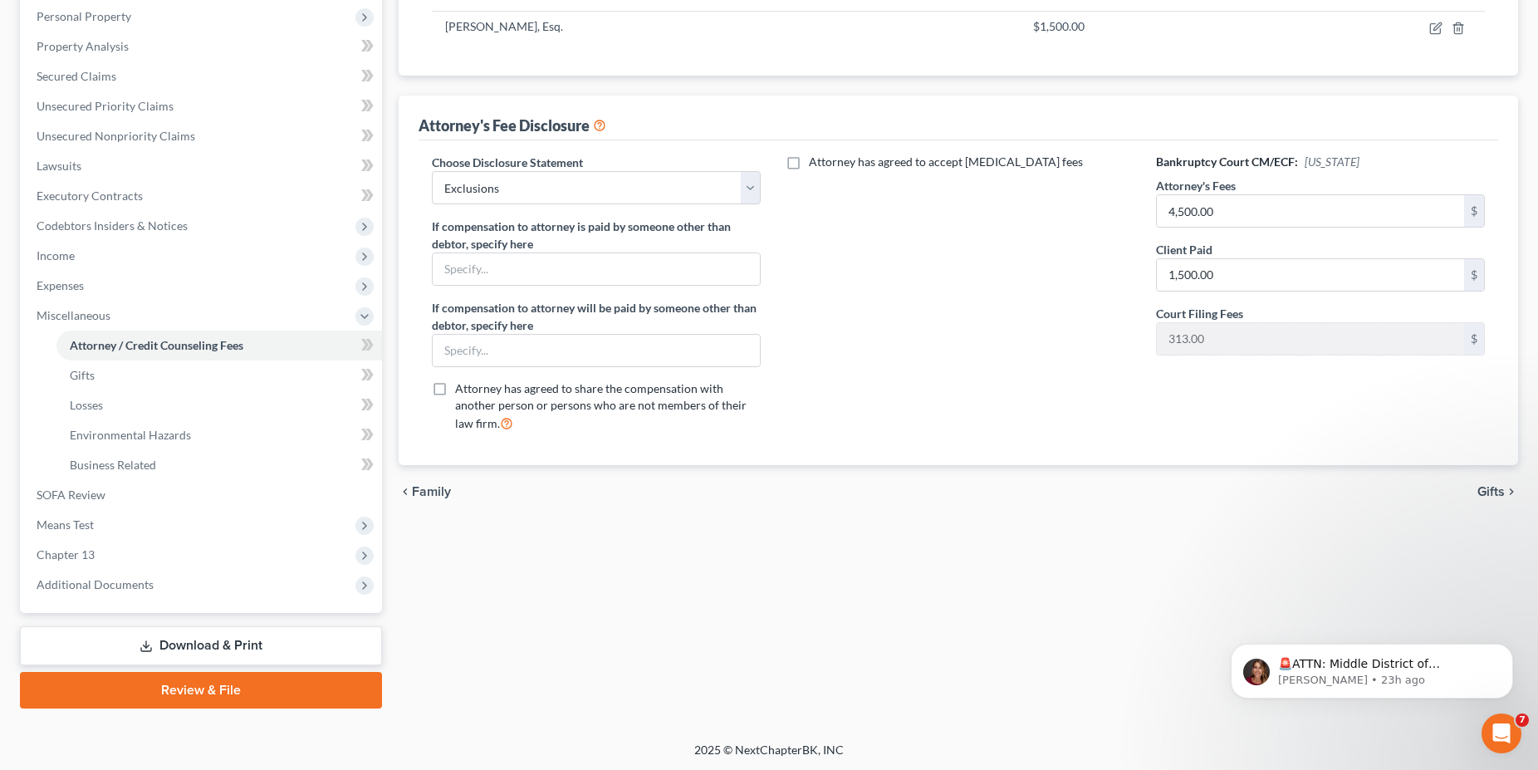
click at [194, 636] on link "Download & Print" at bounding box center [201, 645] width 362 height 39
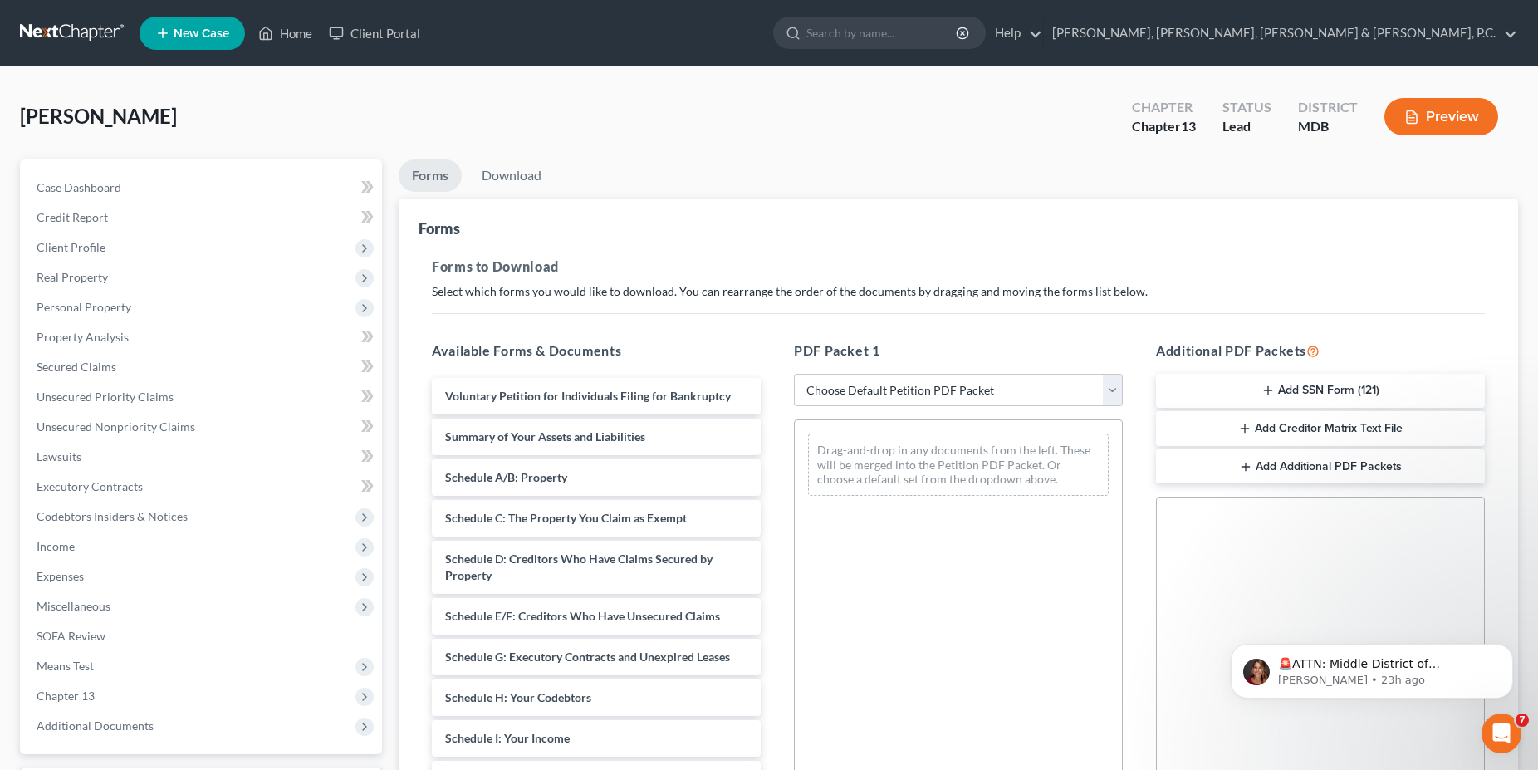
click at [878, 371] on div "PDF Packet 1 Choose Default Petition PDF Packet Complete Bankruptcy Petition (a…" at bounding box center [958, 608] width 362 height 563
click at [794, 374] on select "Choose Default Petition PDF Packet Complete Bankruptcy Petition (all forms and …" at bounding box center [958, 390] width 329 height 33
select select "0"
click option "Complete Bankruptcy Petition (all forms and schedules)" at bounding box center [0, 0] width 0 height 0
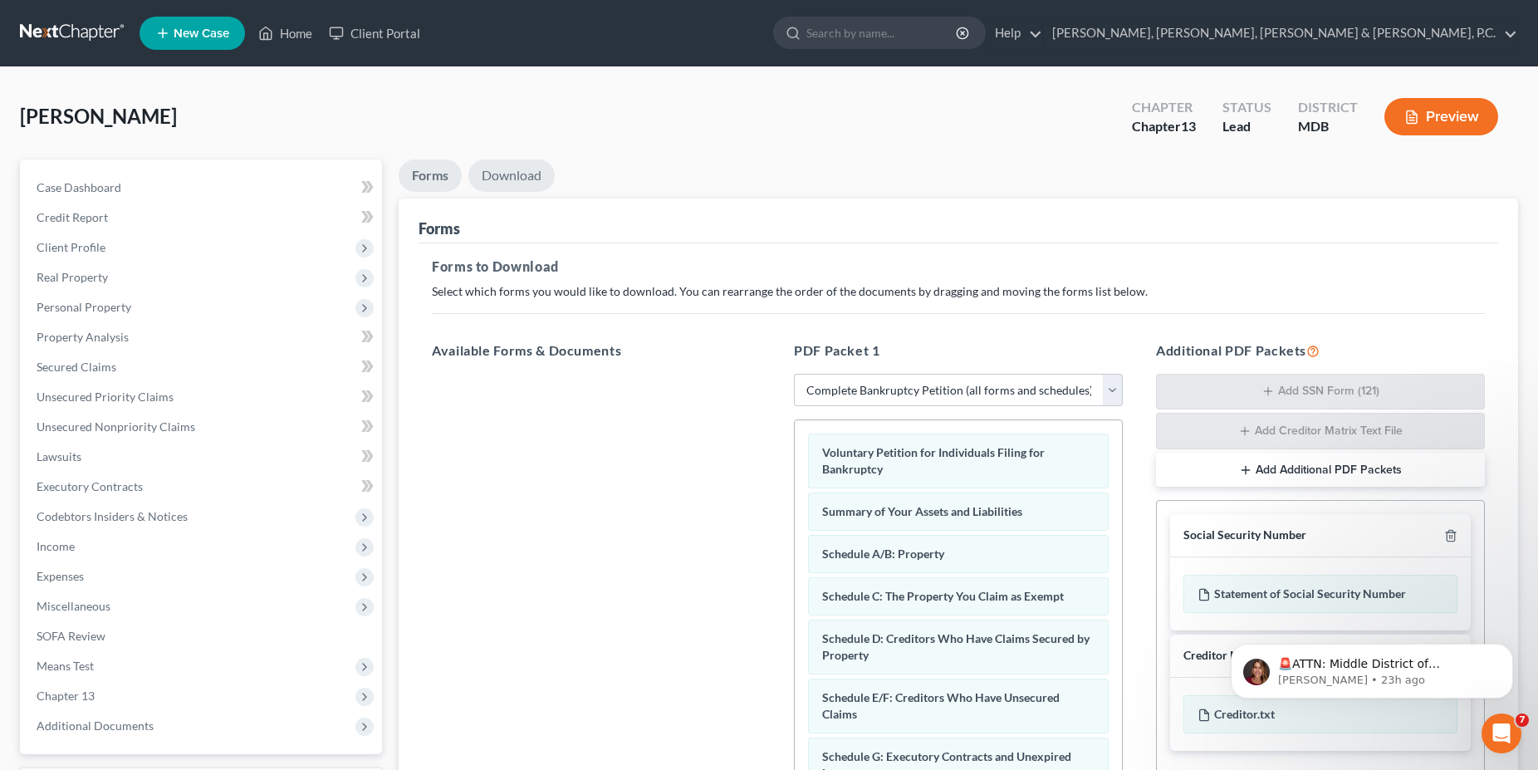
click at [498, 183] on link "Download" at bounding box center [511, 175] width 86 height 32
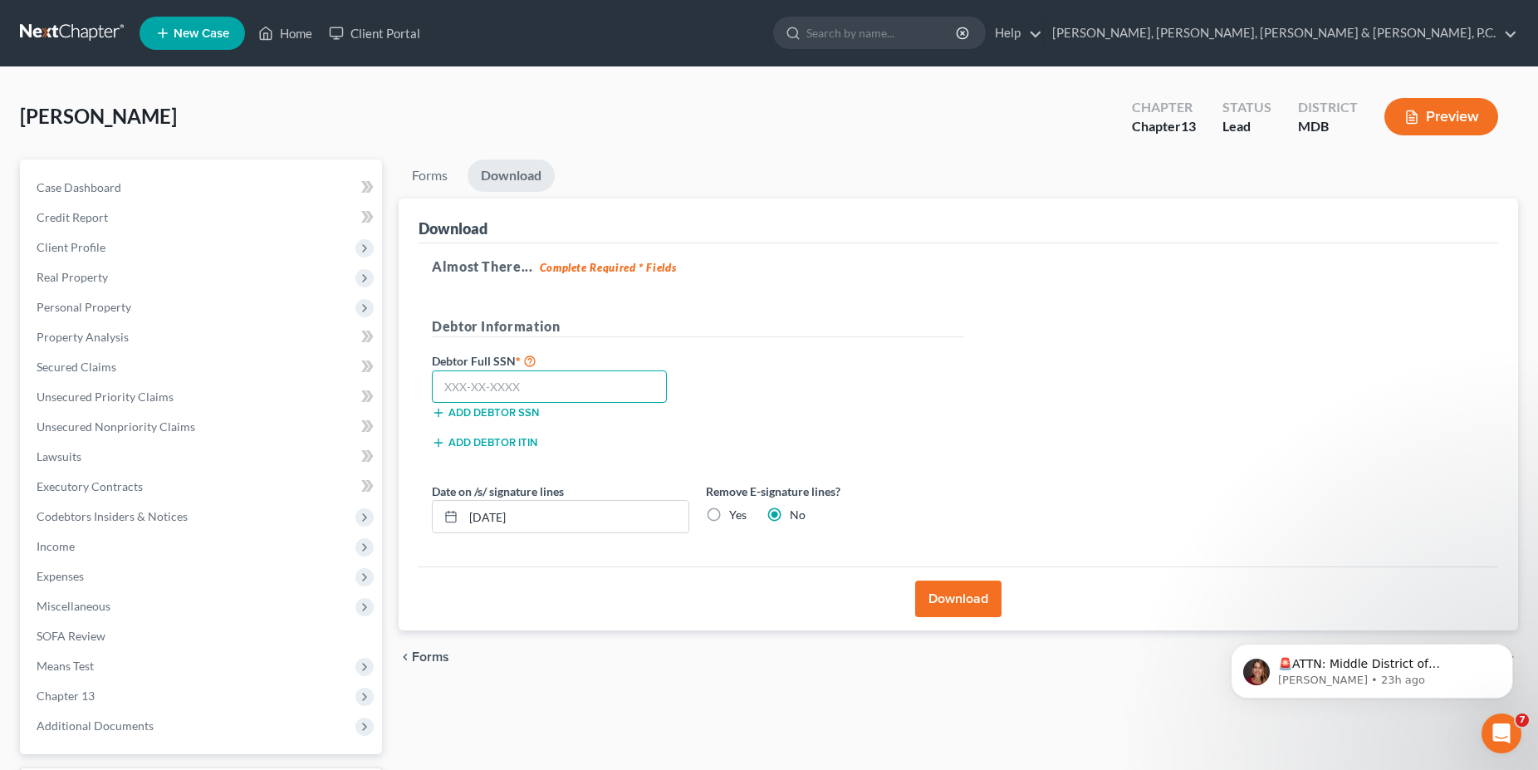
click at [567, 391] on input "text" at bounding box center [549, 386] width 235 height 33
click at [1190, 385] on div "Almost There... Complete Required * Fields Debtor Information Debtor Full SSN *…" at bounding box center [957, 405] width 1079 height 324
click at [556, 387] on input "text" at bounding box center [549, 386] width 235 height 33
type input "225-86-9905"
click at [944, 614] on button "Download" at bounding box center [958, 598] width 86 height 37
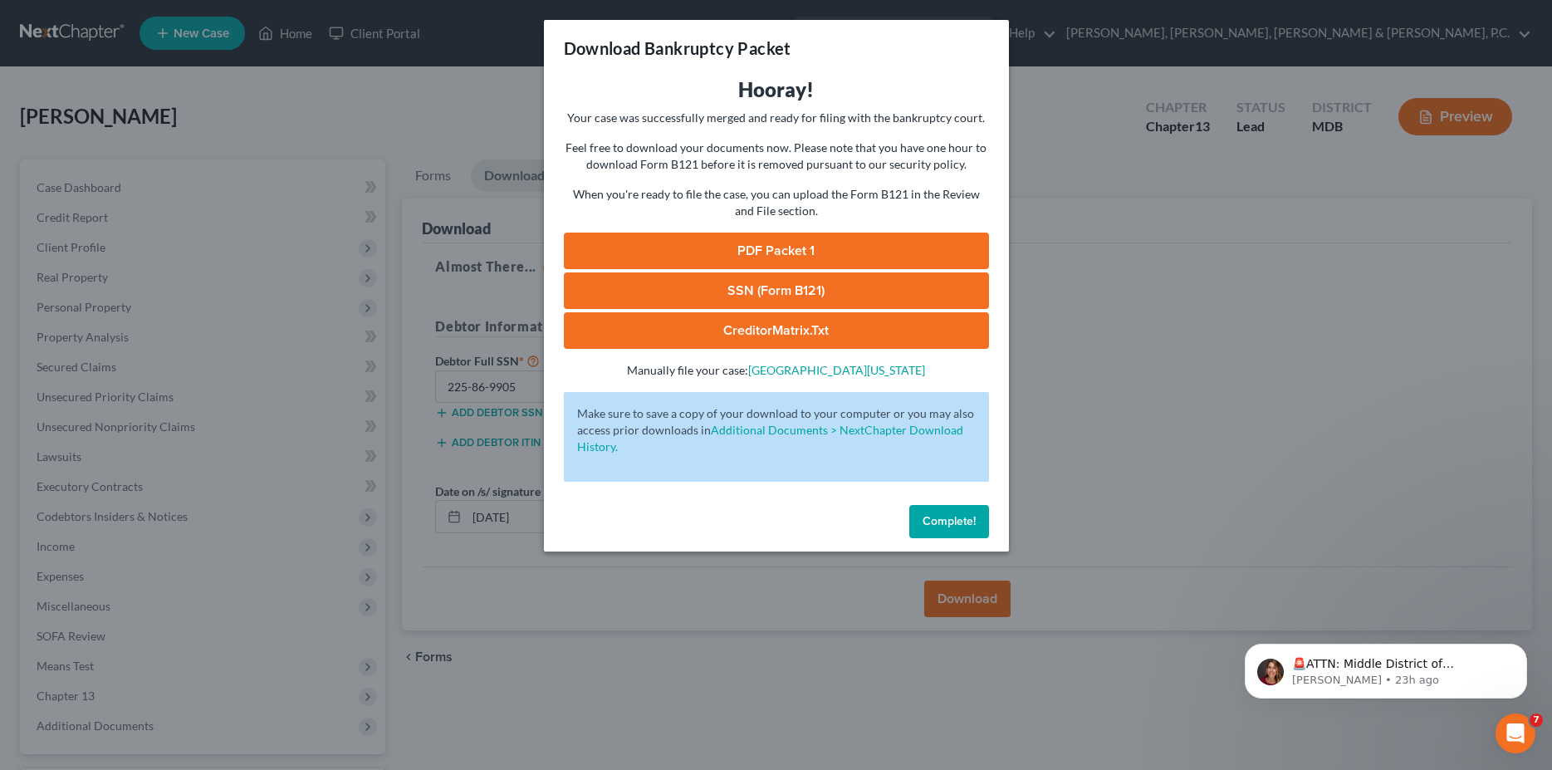
click at [711, 250] on link "PDF Packet 1" at bounding box center [776, 250] width 425 height 37
click at [728, 282] on link "SSN (Form B121)" at bounding box center [776, 290] width 425 height 37
